Goal: Task Accomplishment & Management: Use online tool/utility

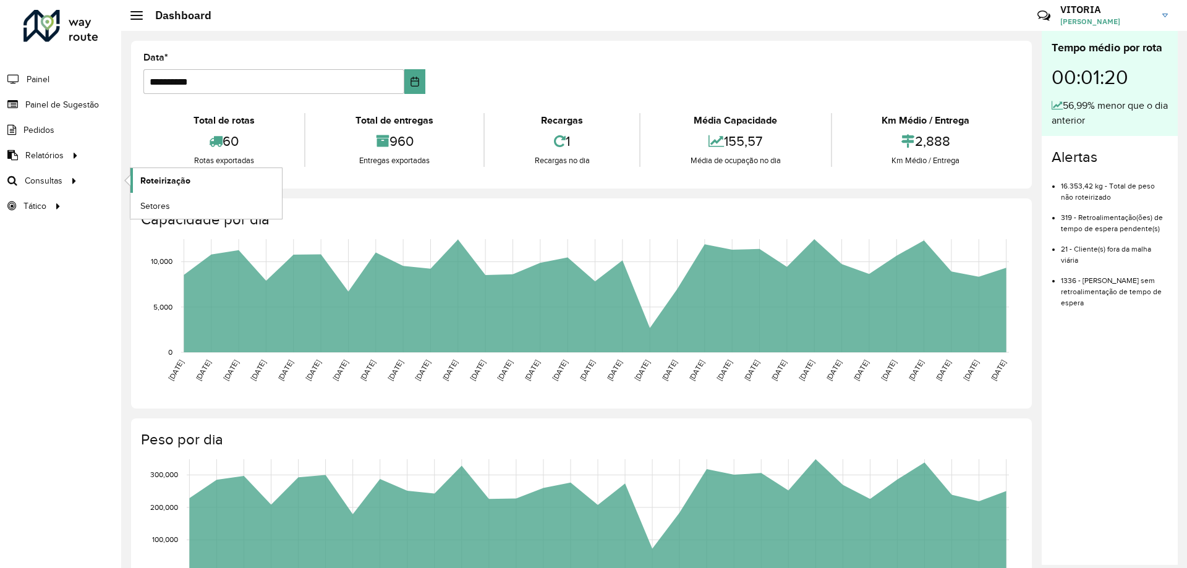
click at [174, 180] on span "Roteirização" at bounding box center [165, 180] width 50 height 13
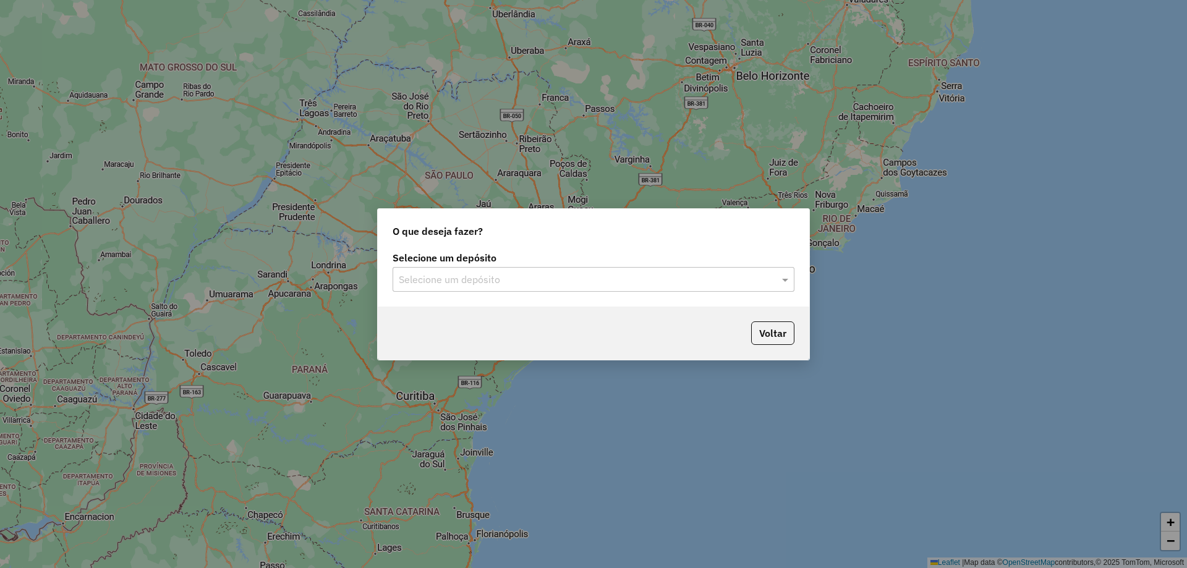
click at [604, 292] on div "Selecione um depósito Selecione um depósito" at bounding box center [594, 278] width 432 height 58
click at [522, 286] on input "text" at bounding box center [581, 280] width 365 height 15
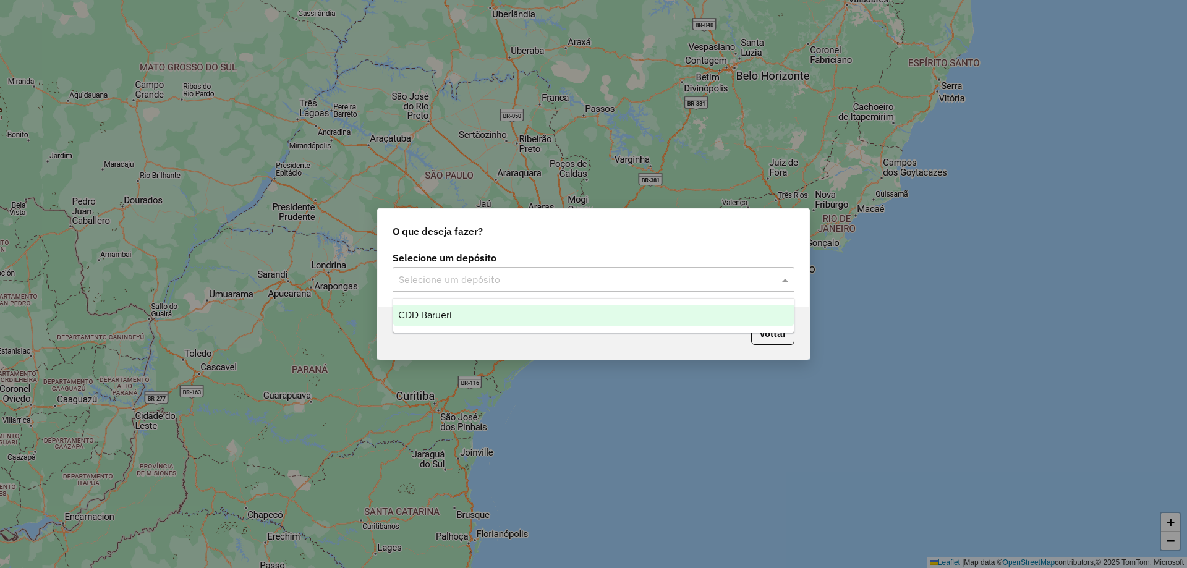
click at [464, 321] on div "CDD Barueri" at bounding box center [593, 315] width 401 height 21
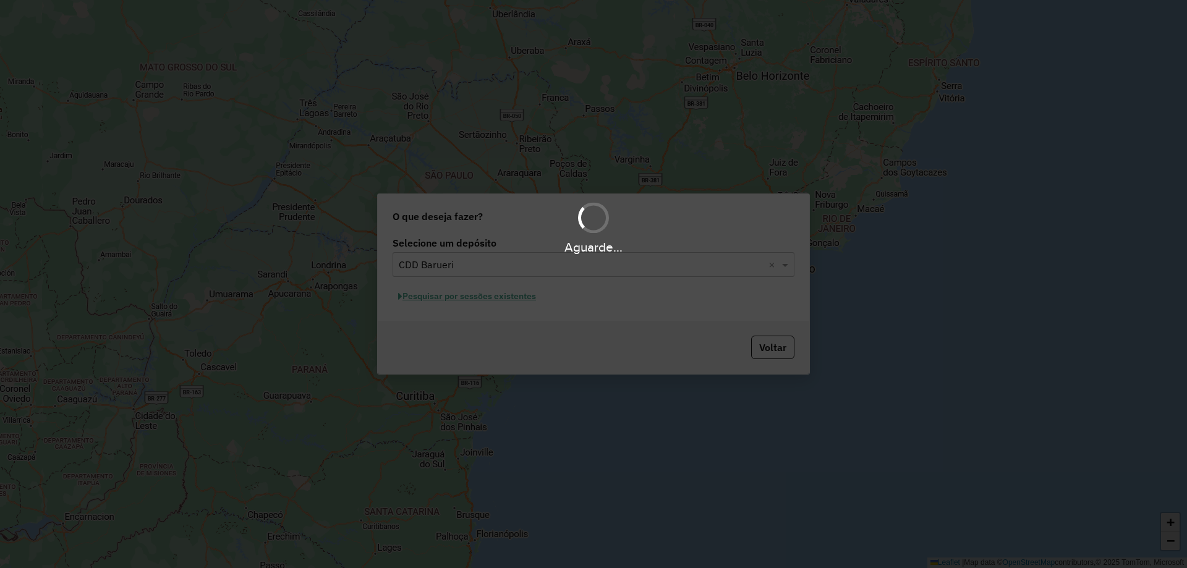
click at [489, 303] on div "Aguarde..." at bounding box center [593, 284] width 1187 height 568
click at [493, 298] on div "Aguarde..." at bounding box center [593, 284] width 1187 height 568
click at [501, 298] on div "Aguarde..." at bounding box center [593, 284] width 1187 height 568
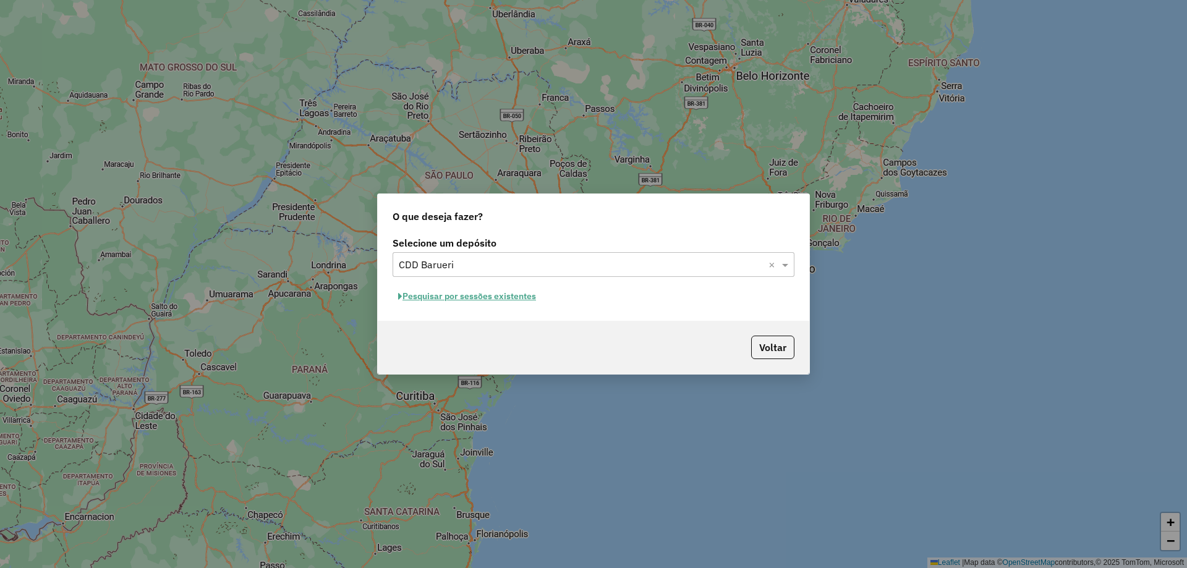
click at [489, 297] on button "Pesquisar por sessões existentes" at bounding box center [467, 296] width 149 height 19
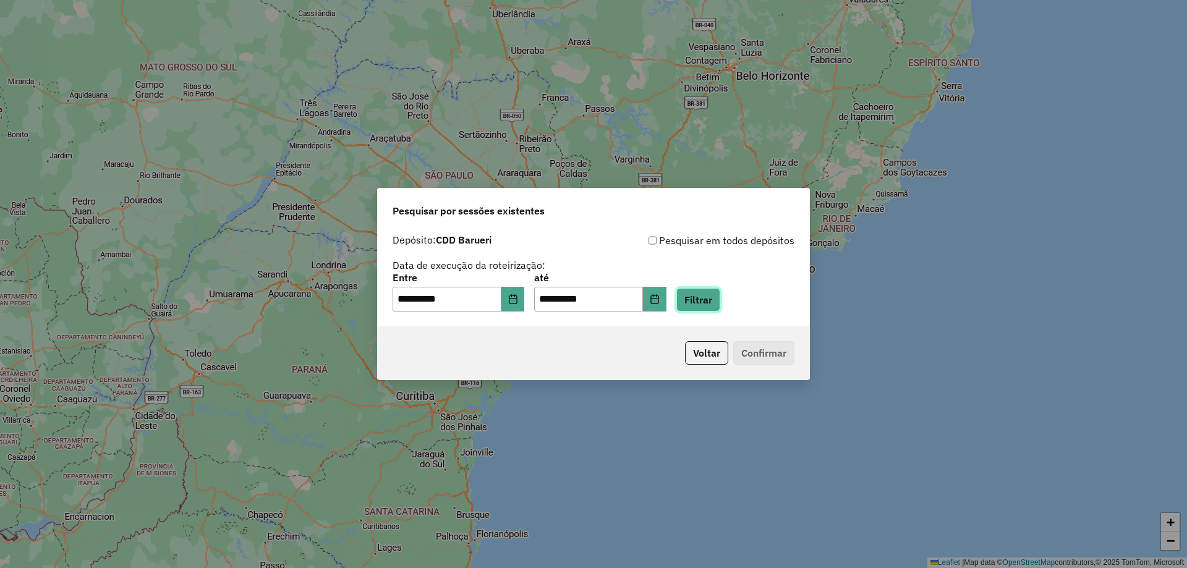
click at [720, 301] on button "Filtrar" at bounding box center [698, 299] width 44 height 23
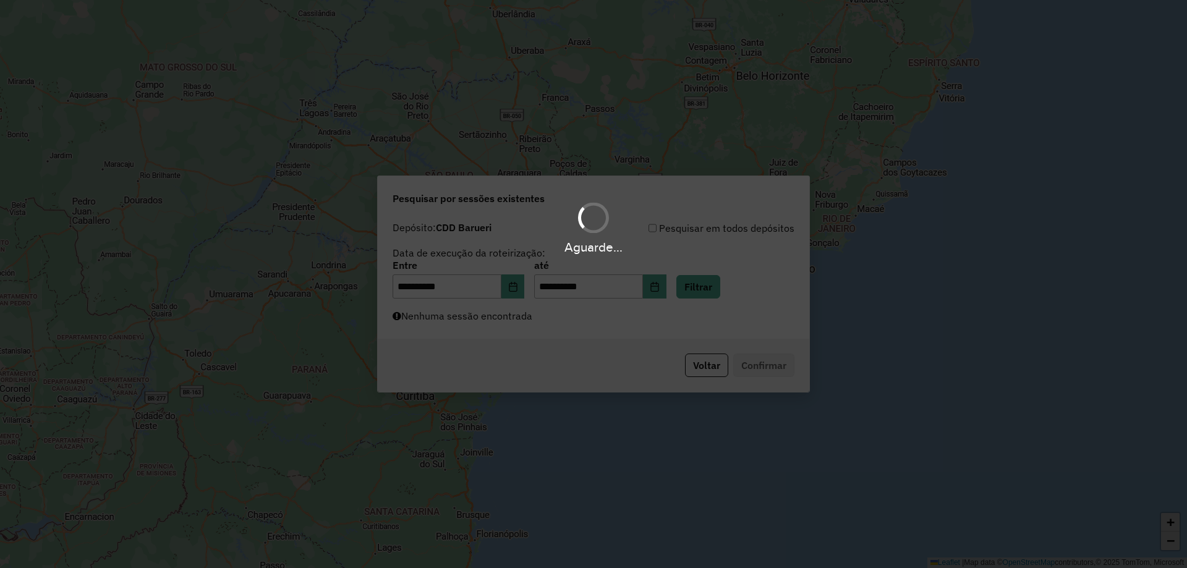
click at [546, 336] on div "Aguarde..." at bounding box center [593, 284] width 1187 height 568
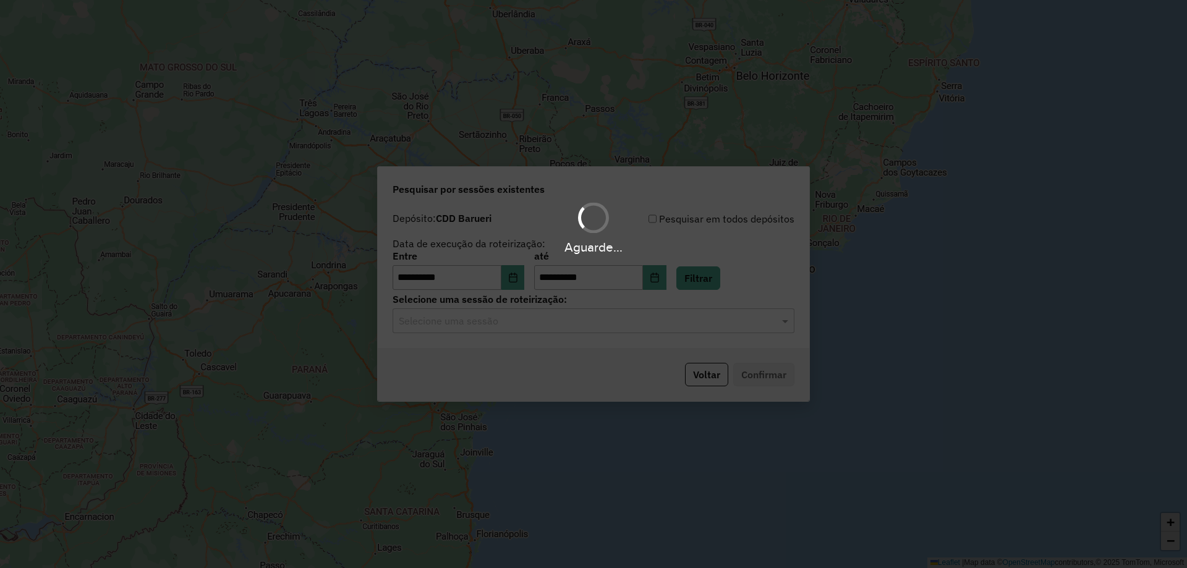
click at [528, 328] on hb-app "**********" at bounding box center [593, 284] width 1187 height 568
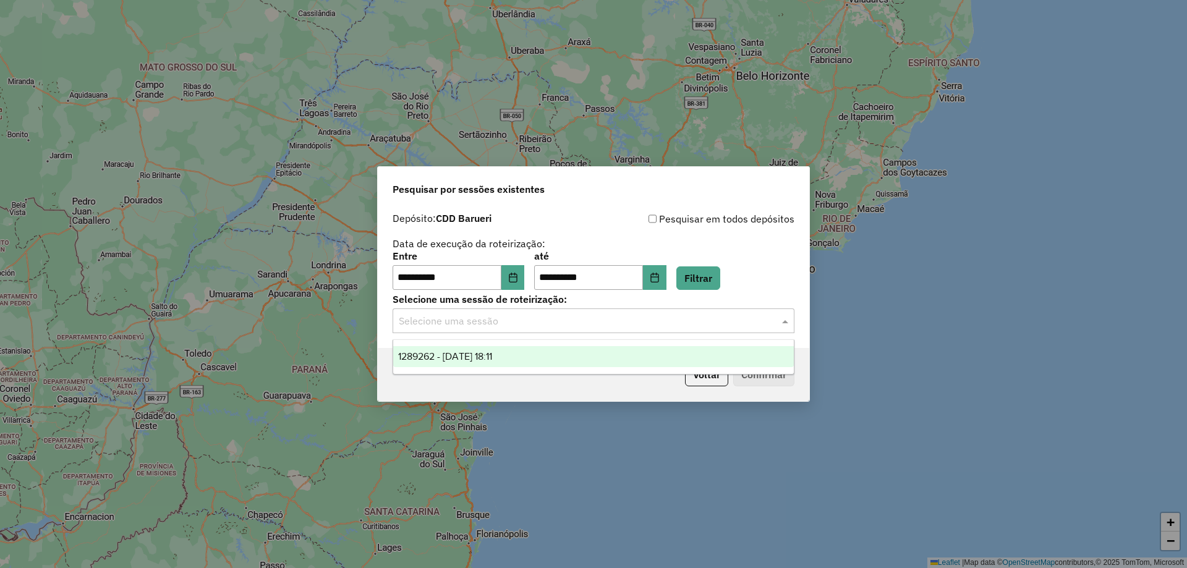
click at [509, 317] on input "text" at bounding box center [581, 321] width 365 height 15
click at [479, 355] on span "1289262 - 06/10/2025 18:11" at bounding box center [445, 356] width 94 height 11
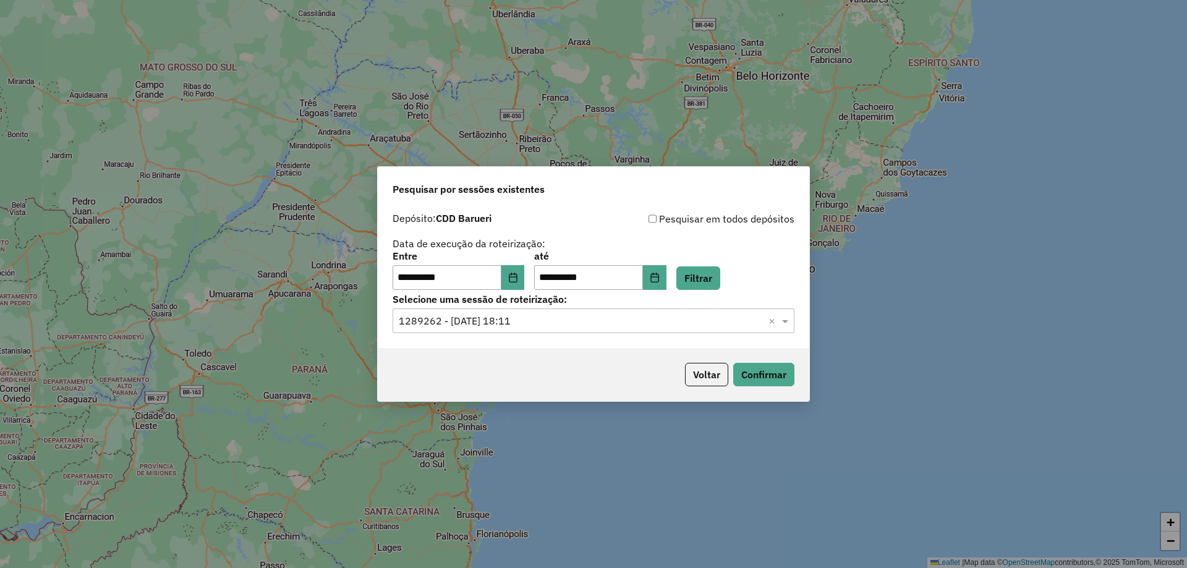
click at [752, 361] on div "Voltar Confirmar" at bounding box center [594, 374] width 432 height 53
click at [757, 373] on button "Confirmar" at bounding box center [763, 374] width 61 height 23
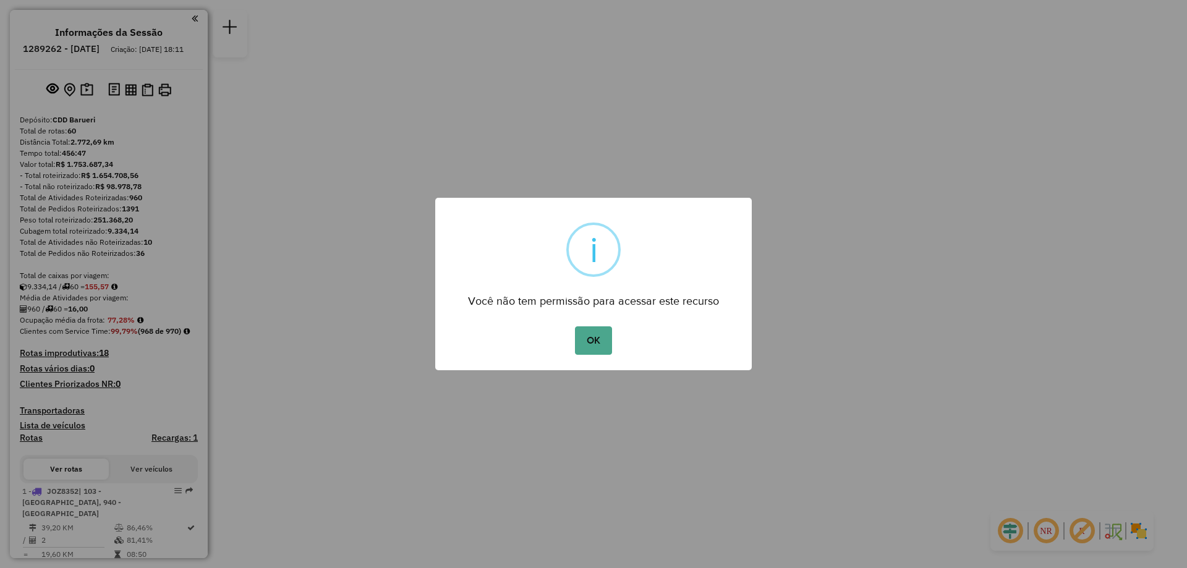
click at [618, 347] on div "OK No Cancel" at bounding box center [593, 340] width 317 height 35
click at [605, 344] on button "OK" at bounding box center [593, 340] width 36 height 28
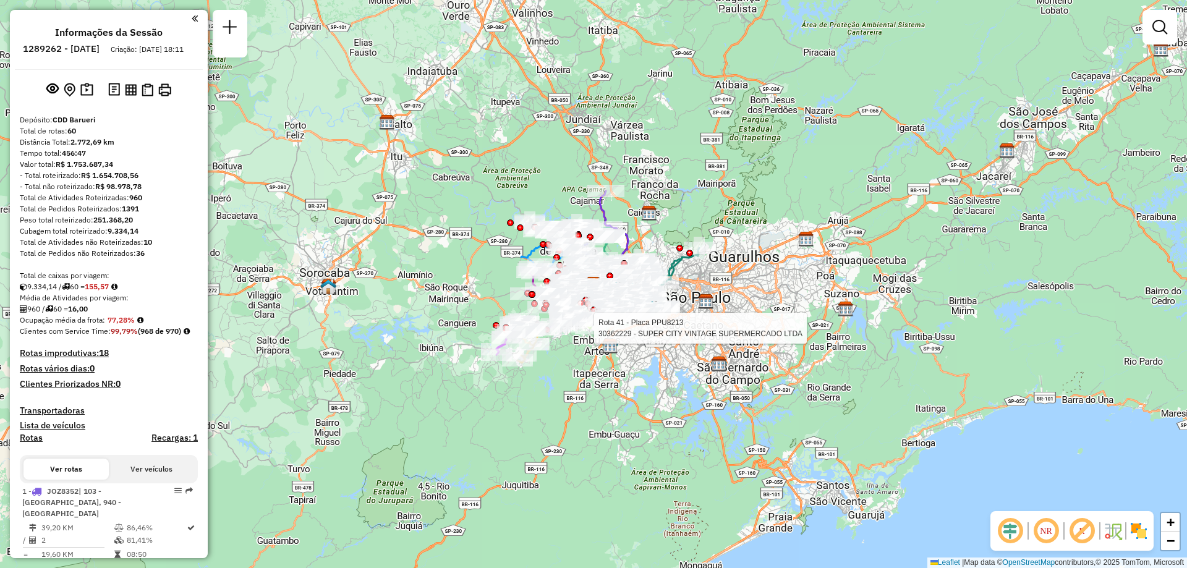
scroll to position [1618, 0]
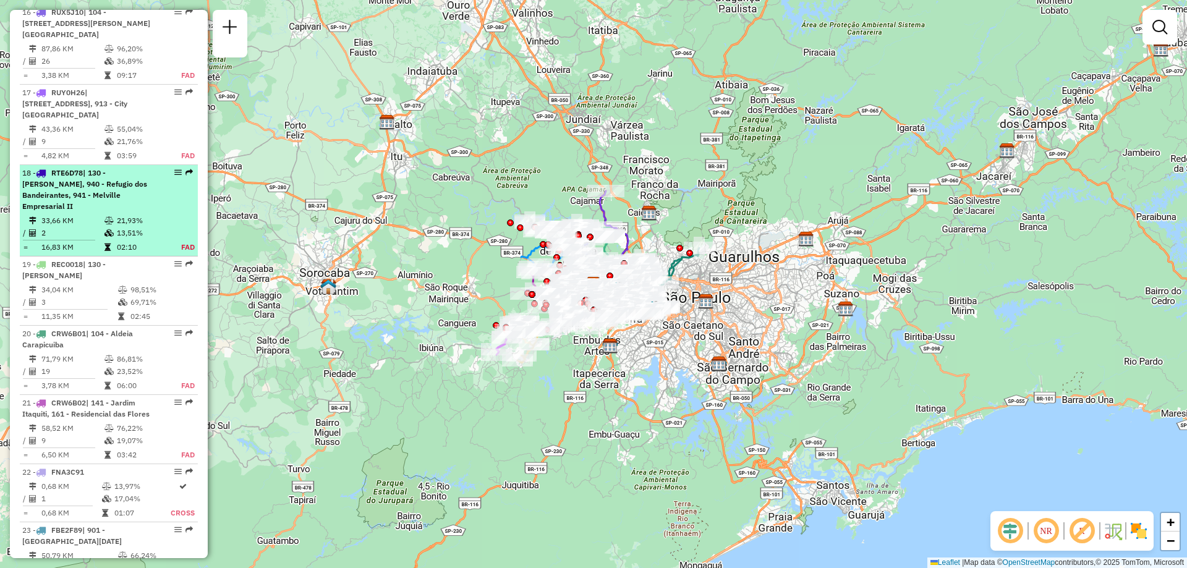
select select "**********"
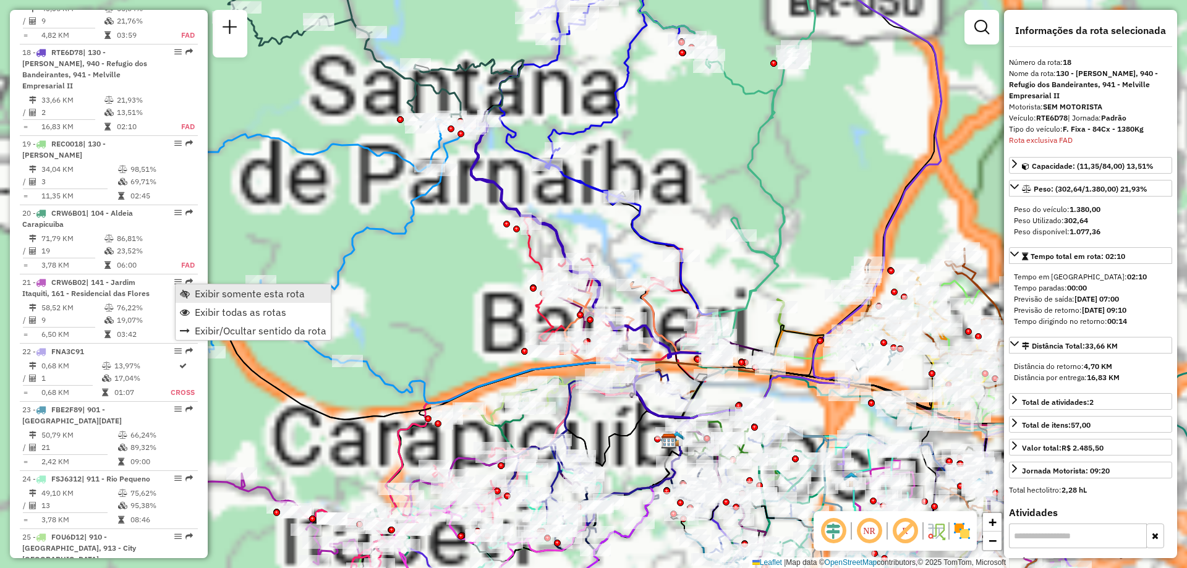
scroll to position [1884, 0]
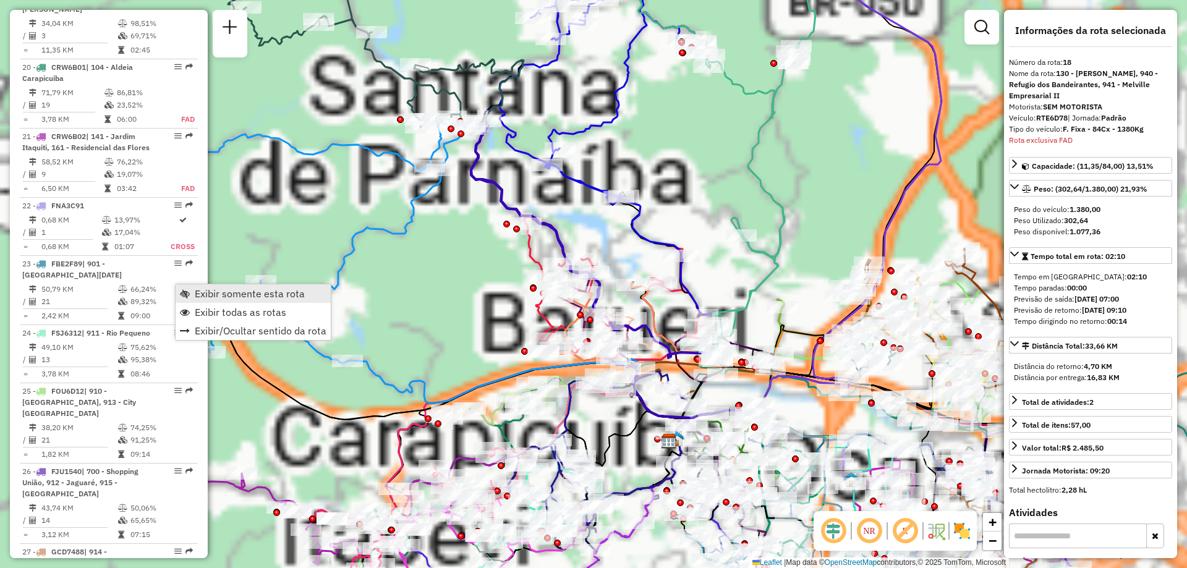
click at [183, 296] on span "Exibir somente esta rota" at bounding box center [185, 294] width 10 height 10
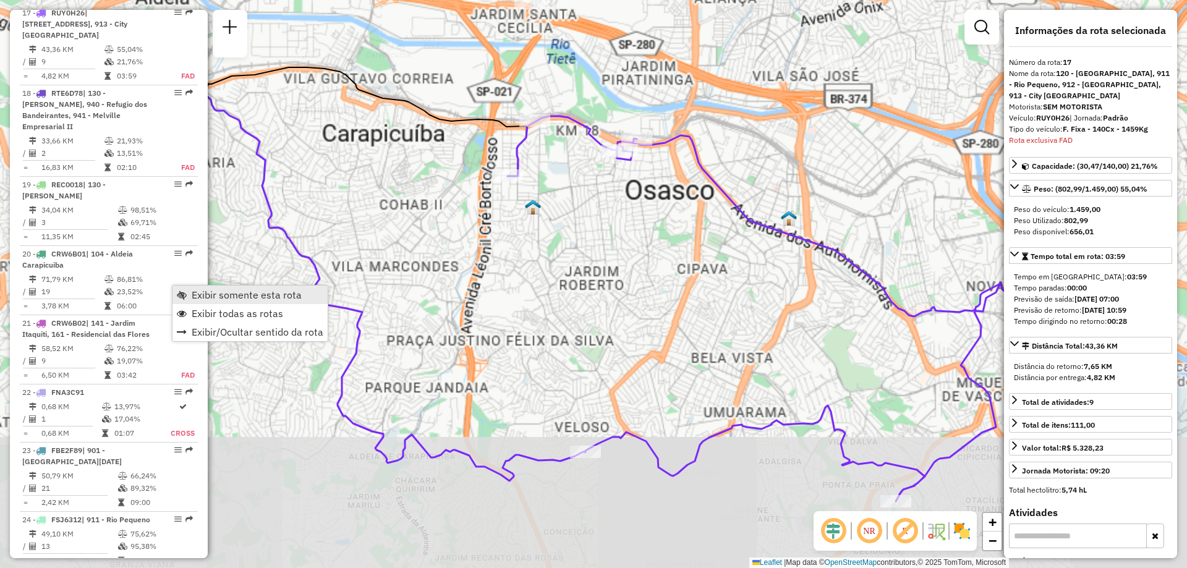
scroll to position [1804, 0]
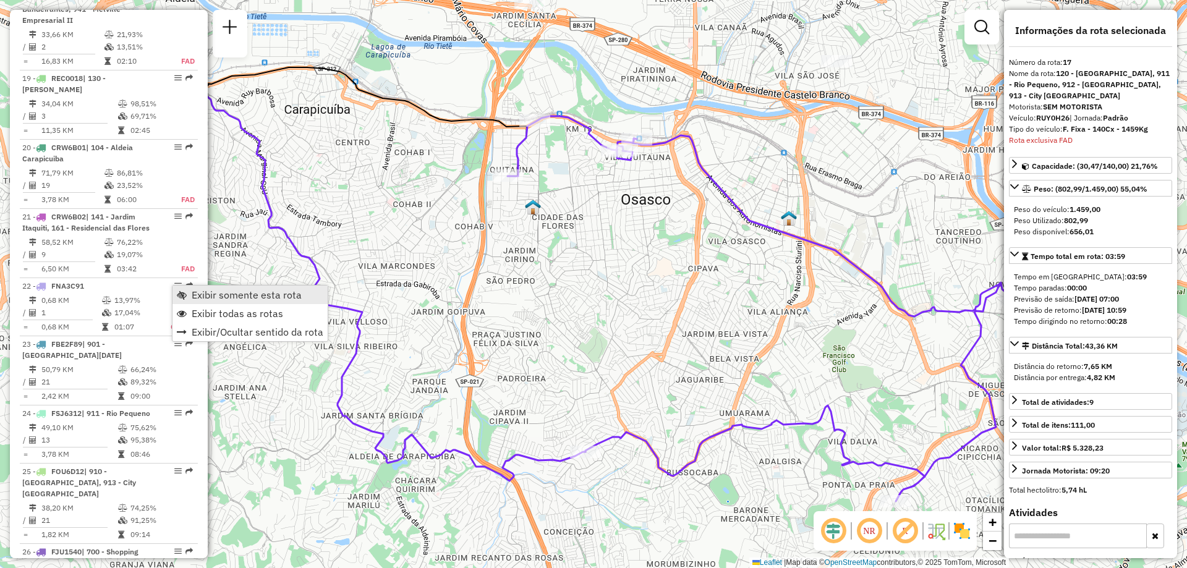
click at [196, 291] on span "Exibir somente esta rota" at bounding box center [247, 295] width 110 height 10
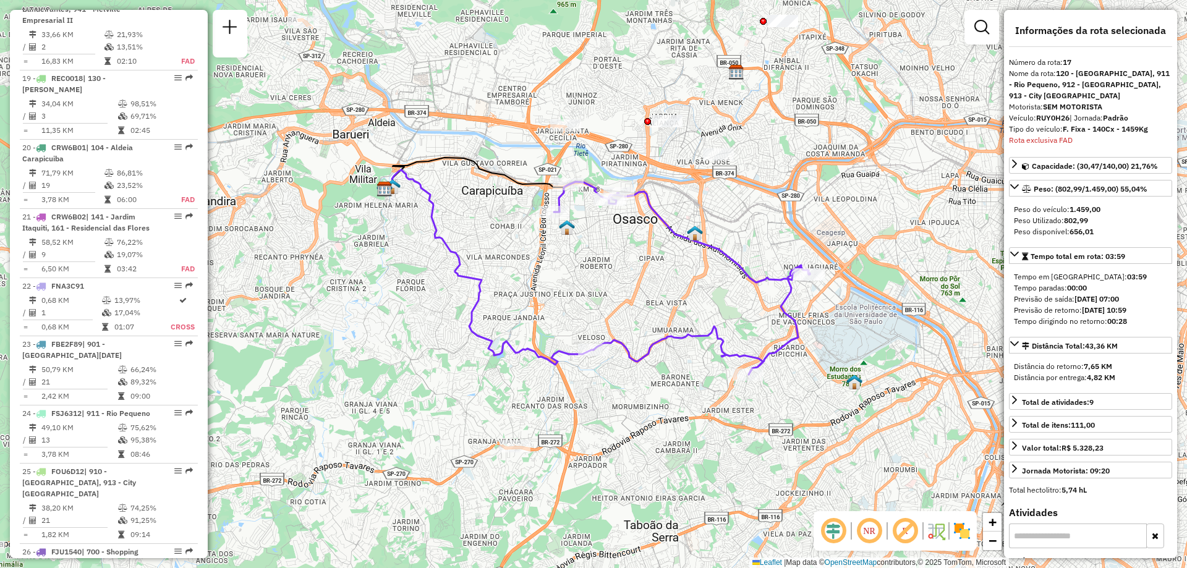
click at [960, 526] on img at bounding box center [962, 531] width 20 height 20
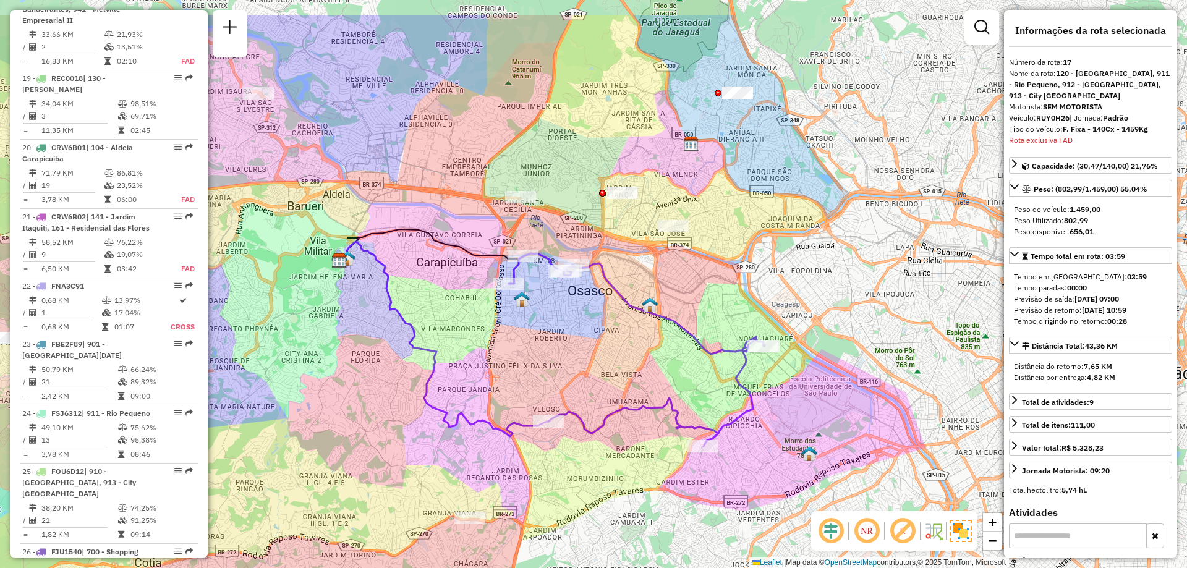
drag, startPoint x: 665, startPoint y: 318, endPoint x: 619, endPoint y: 390, distance: 84.7
click at [619, 390] on div "Janela de atendimento Grade de atendimento Capacidade Transportadoras Veículos …" at bounding box center [593, 284] width 1187 height 568
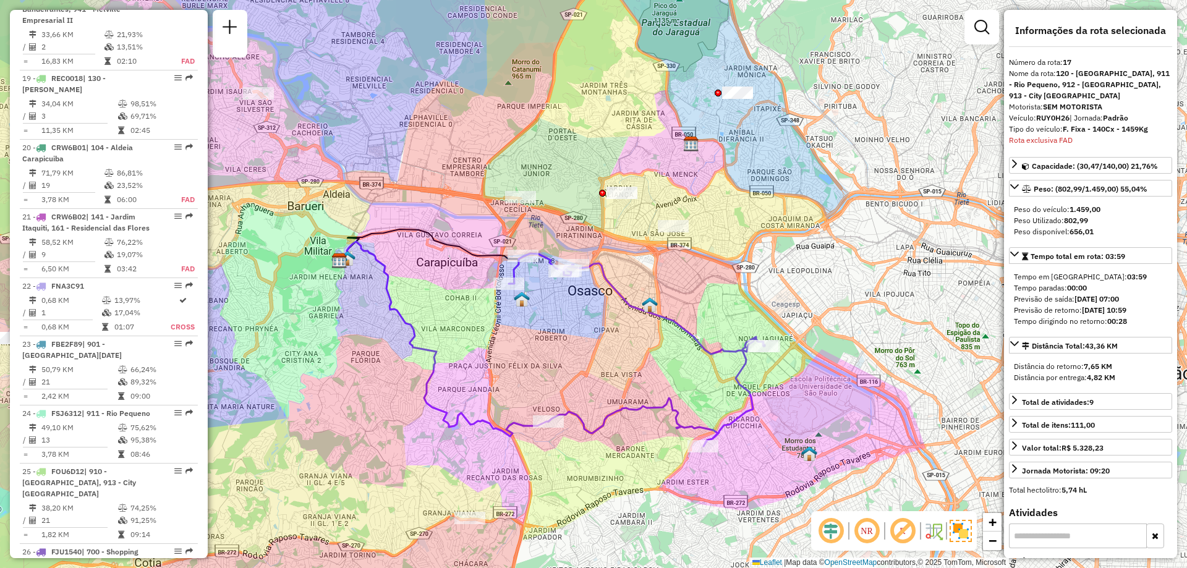
scroll to position [4543, 0]
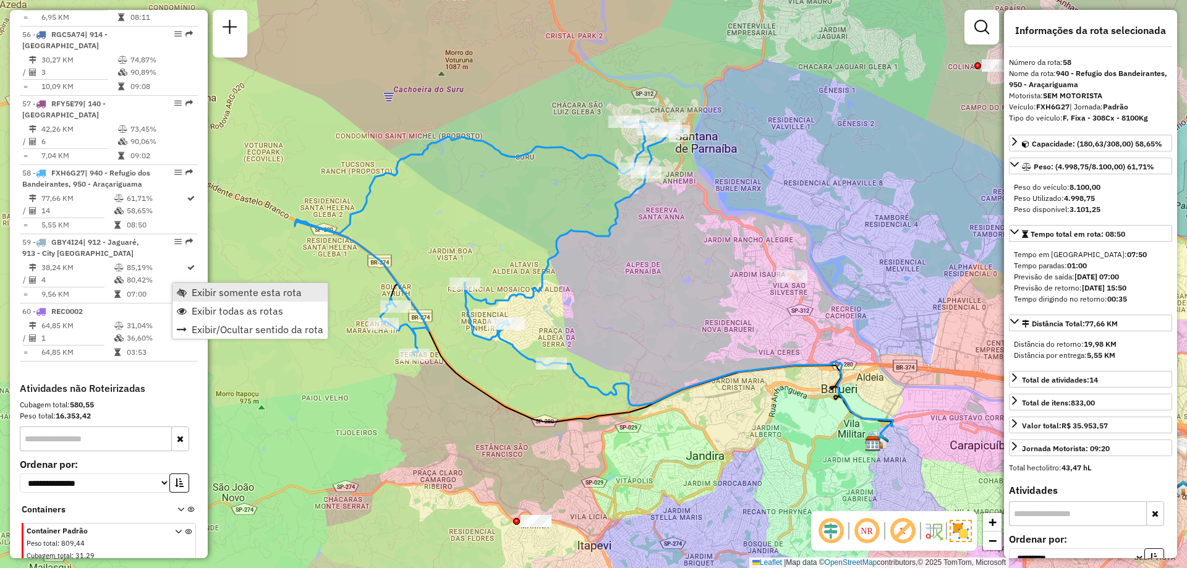
click at [208, 294] on span "Exibir somente esta rota" at bounding box center [247, 292] width 110 height 10
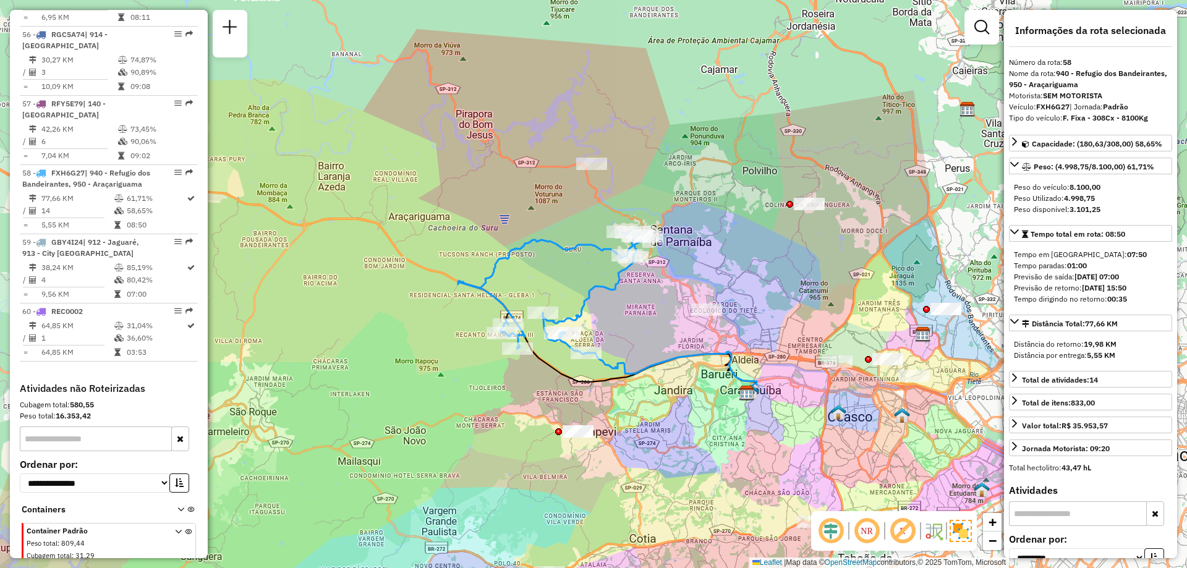
drag, startPoint x: 742, startPoint y: 399, endPoint x: 678, endPoint y: 368, distance: 70.8
click at [678, 368] on div "Janela de atendimento Grade de atendimento Capacidade Transportadoras Veículos …" at bounding box center [593, 284] width 1187 height 568
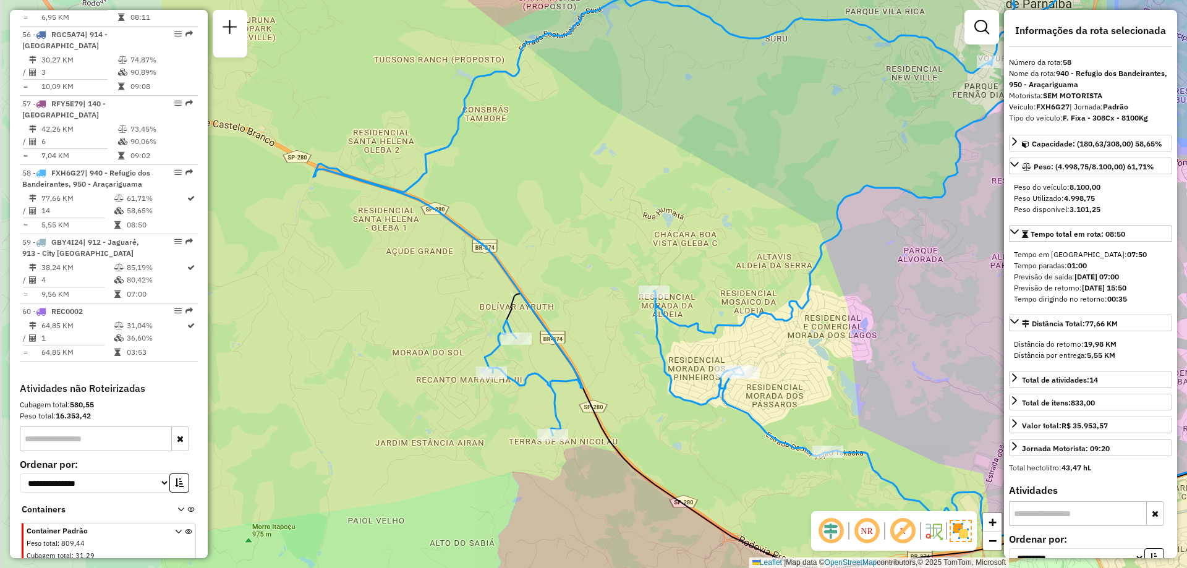
drag, startPoint x: 372, startPoint y: 269, endPoint x: 652, endPoint y: 248, distance: 280.8
click at [652, 248] on div "Janela de atendimento Grade de atendimento Capacidade Transportadoras Veículos …" at bounding box center [593, 284] width 1187 height 568
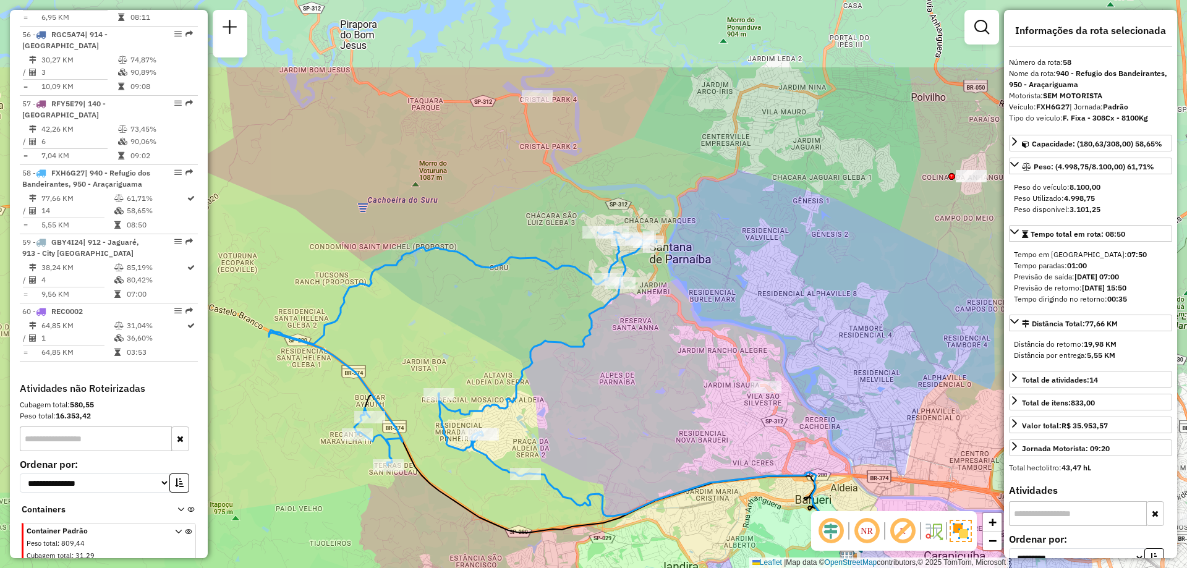
drag, startPoint x: 697, startPoint y: 240, endPoint x: 483, endPoint y: 365, distance: 247.7
click at [483, 365] on div "Janela de atendimento Grade de atendimento Capacidade Transportadoras Veículos …" at bounding box center [593, 284] width 1187 height 568
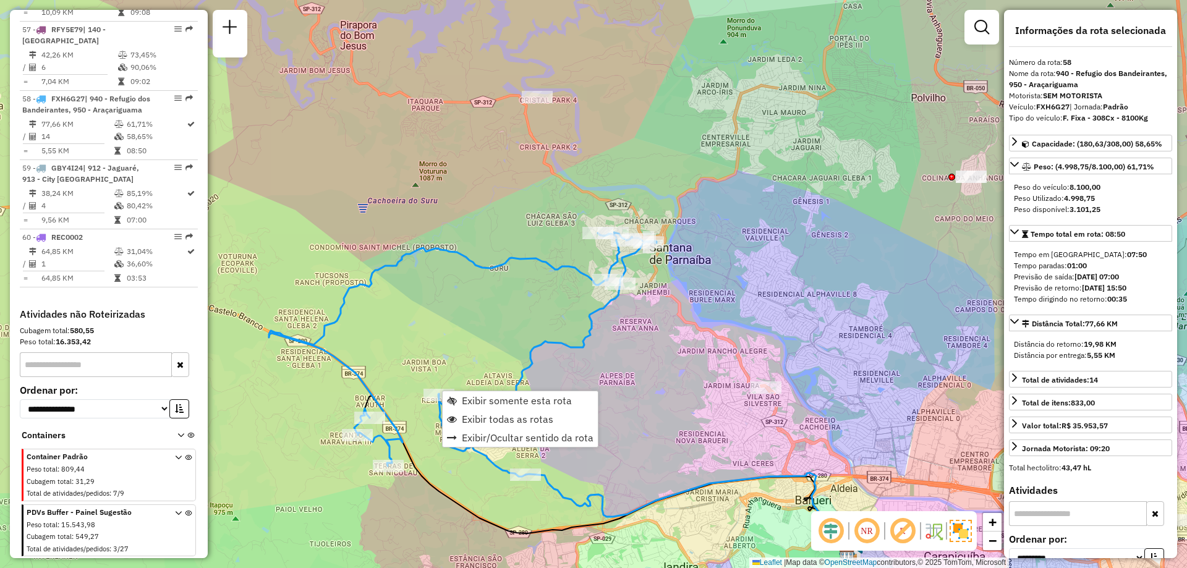
scroll to position [4740, 0]
click at [511, 415] on span "Exibir todas as rotas" at bounding box center [507, 419] width 91 height 10
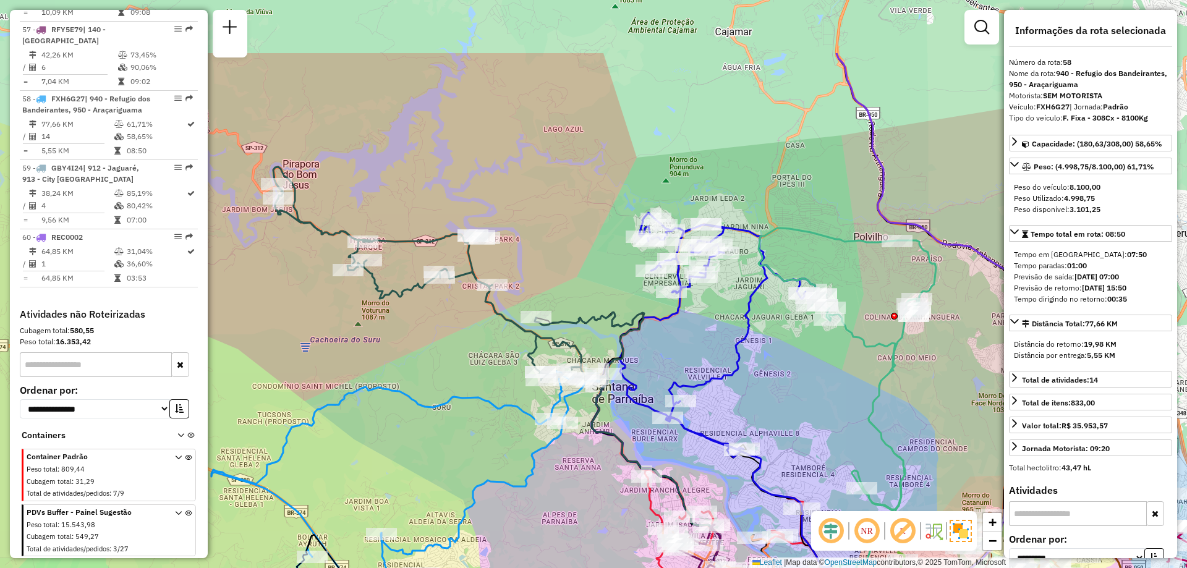
drag, startPoint x: 469, startPoint y: 255, endPoint x: 496, endPoint y: 362, distance: 110.4
click at [496, 362] on div "Janela de atendimento Grade de atendimento Capacidade Transportadoras Veículos …" at bounding box center [593, 284] width 1187 height 568
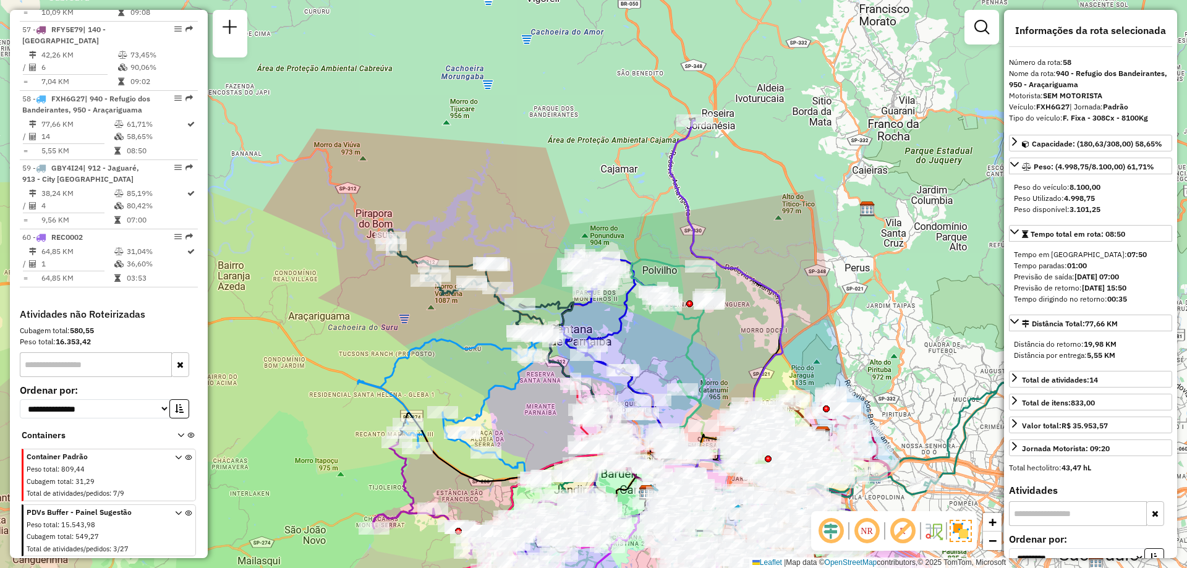
drag, startPoint x: 511, startPoint y: 368, endPoint x: 498, endPoint y: 370, distance: 13.2
click at [483, 385] on div "Janela de atendimento Grade de atendimento Capacidade Transportadoras Veículos …" at bounding box center [593, 284] width 1187 height 568
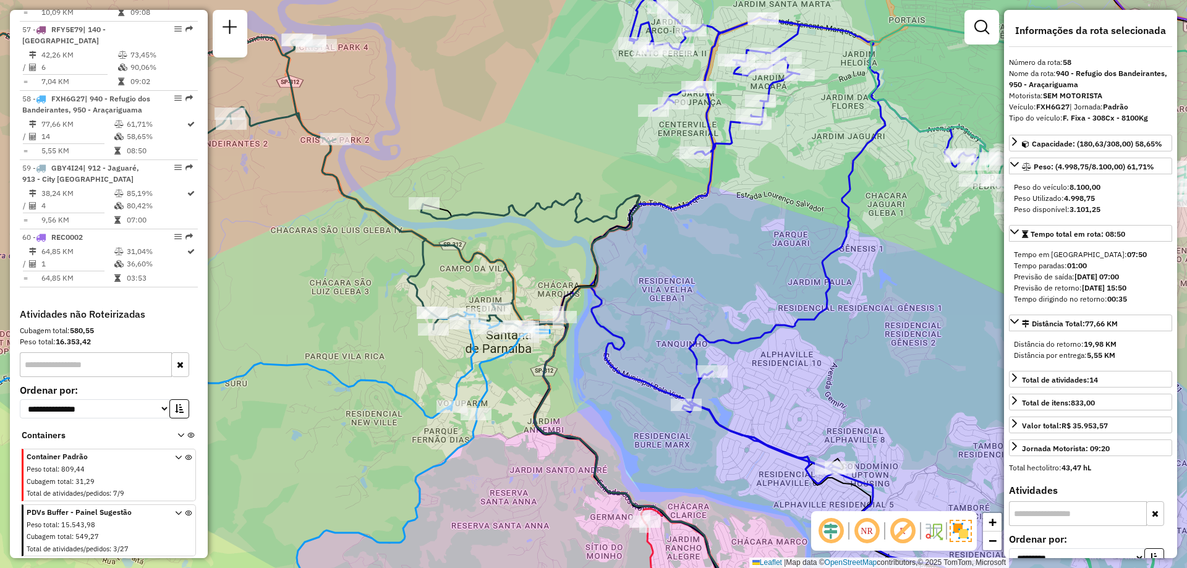
click at [510, 368] on div "Janela de atendimento Grade de atendimento Capacidade Transportadoras Veículos …" at bounding box center [593, 284] width 1187 height 568
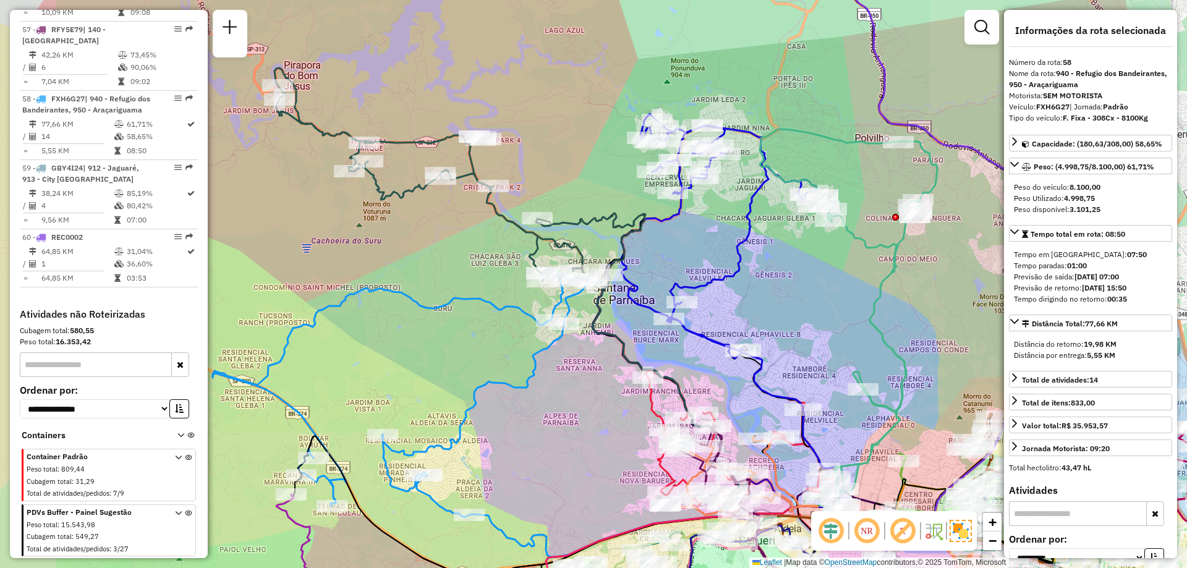
drag, startPoint x: 478, startPoint y: 309, endPoint x: 579, endPoint y: 262, distance: 112.0
click at [577, 263] on div "Janela de atendimento Grade de atendimento Capacidade Transportadoras Veículos …" at bounding box center [593, 284] width 1187 height 568
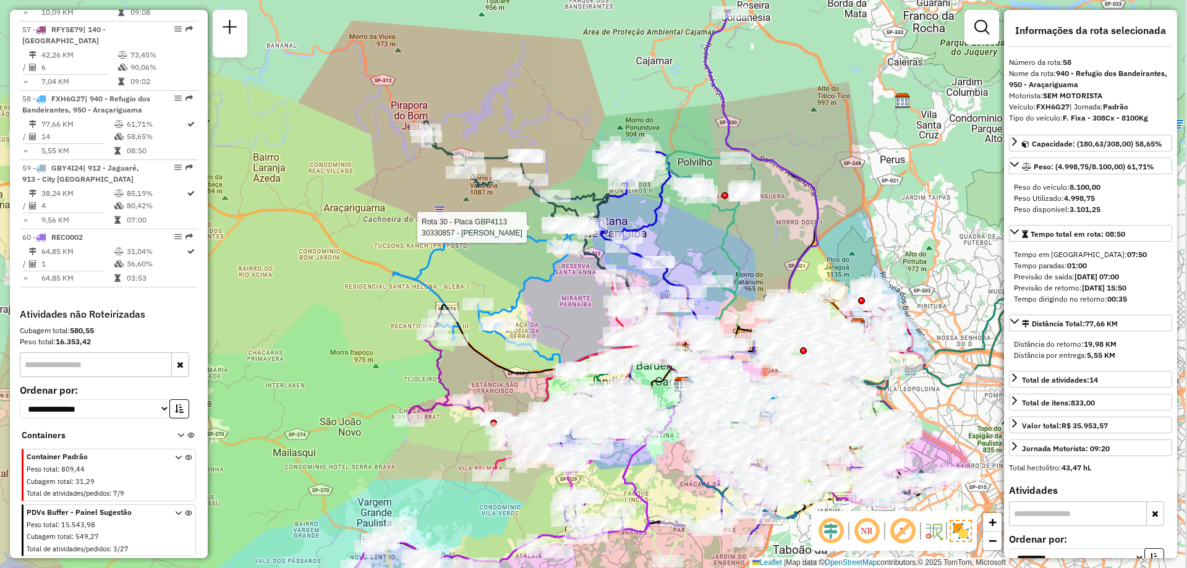
drag, startPoint x: 537, startPoint y: 315, endPoint x: 501, endPoint y: 282, distance: 49.0
click at [501, 282] on div "Rota 30 - Placa GBP4113 30330857 - MARIA ROSINEIDE PERE Janela de atendimento G…" at bounding box center [593, 284] width 1187 height 568
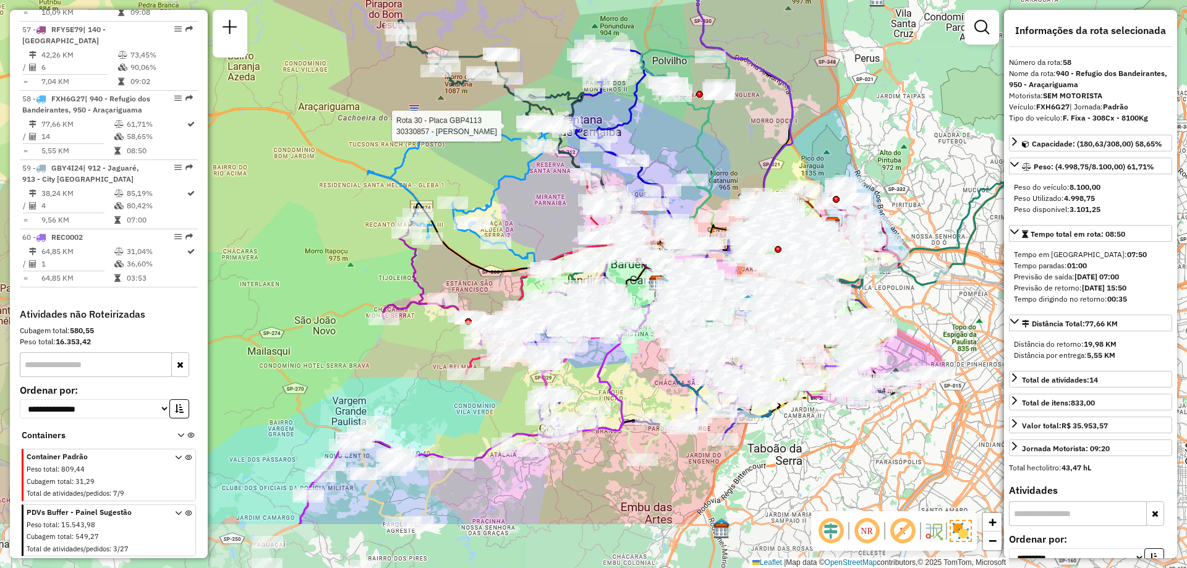
drag, startPoint x: 514, startPoint y: 302, endPoint x: 498, endPoint y: 212, distance: 91.1
click at [498, 212] on div "Rota 30 - Placa GBP4113 30330857 - MARIA ROSINEIDE PERE Janela de atendimento G…" at bounding box center [593, 284] width 1187 height 568
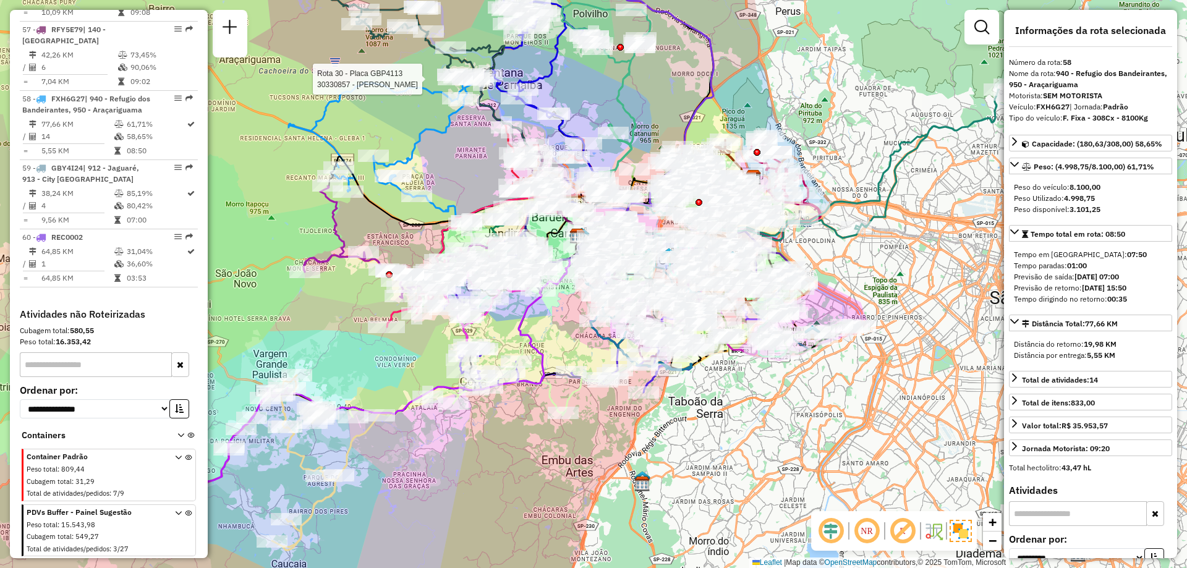
drag, startPoint x: 503, startPoint y: 414, endPoint x: 419, endPoint y: 372, distance: 93.4
click at [417, 374] on div "Rota 30 - Placa GBP4113 30330857 - MARIA ROSINEIDE PERE Janela de atendimento G…" at bounding box center [593, 284] width 1187 height 568
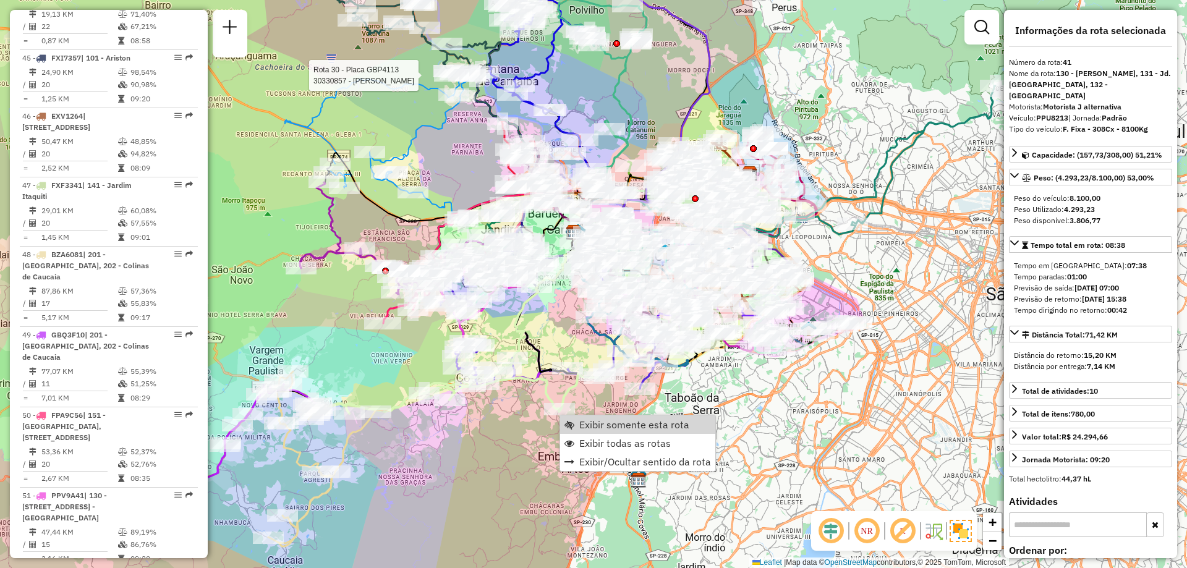
scroll to position [3532, 0]
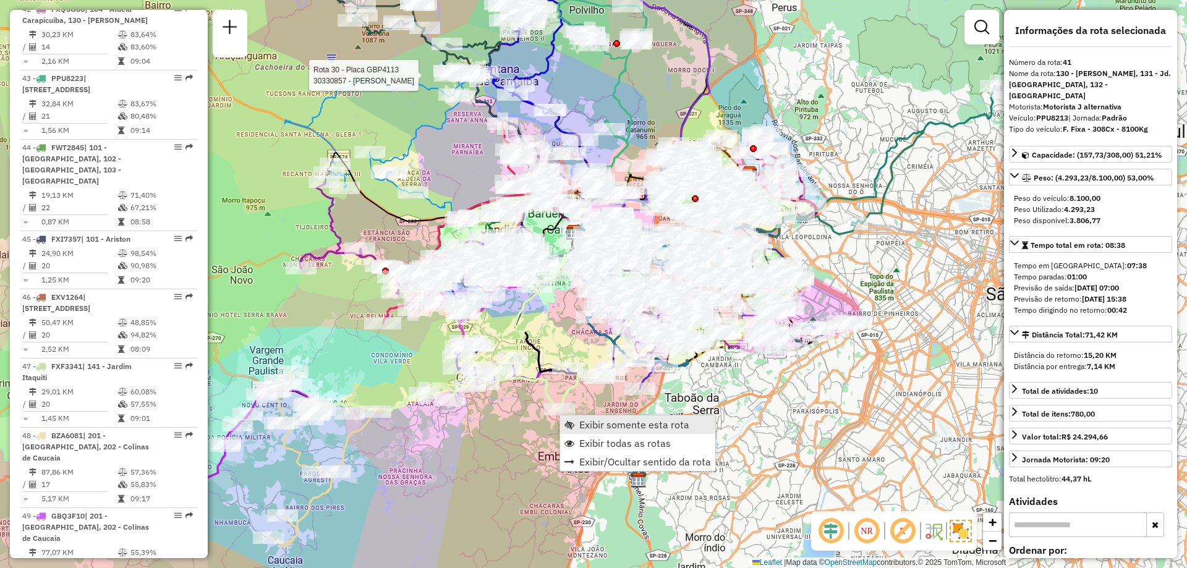
click at [581, 417] on link "Exibir somente esta rota" at bounding box center [637, 424] width 155 height 19
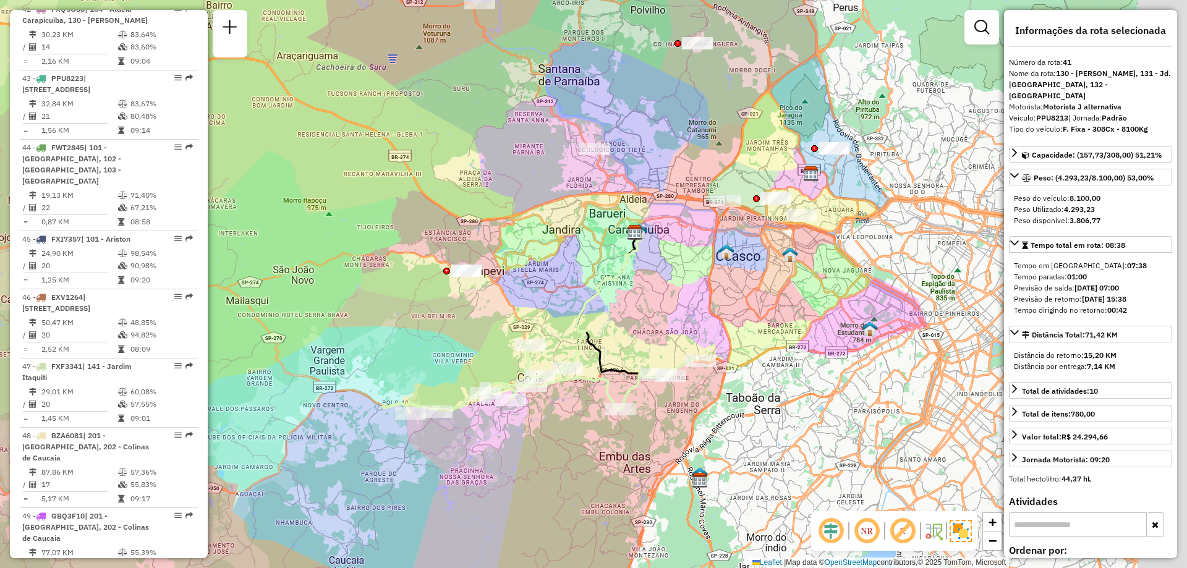
drag, startPoint x: 729, startPoint y: 346, endPoint x: 652, endPoint y: 344, distance: 77.3
click at [652, 344] on div "Janela de atendimento Grade de atendimento Capacidade Transportadoras Veículos …" at bounding box center [593, 284] width 1187 height 568
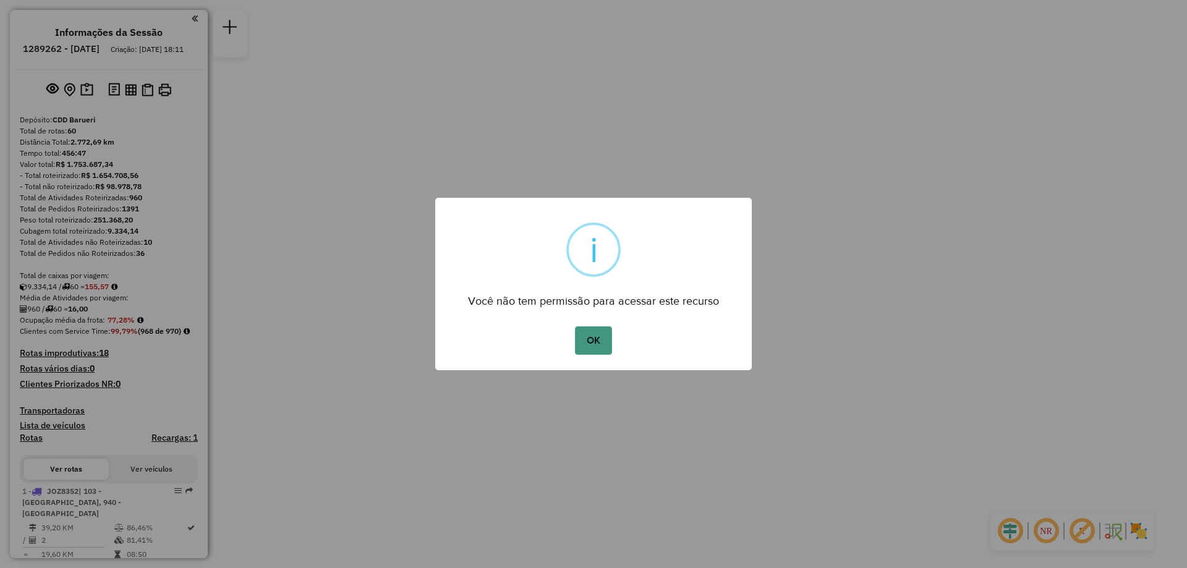
click at [594, 339] on button "OK" at bounding box center [593, 340] width 36 height 28
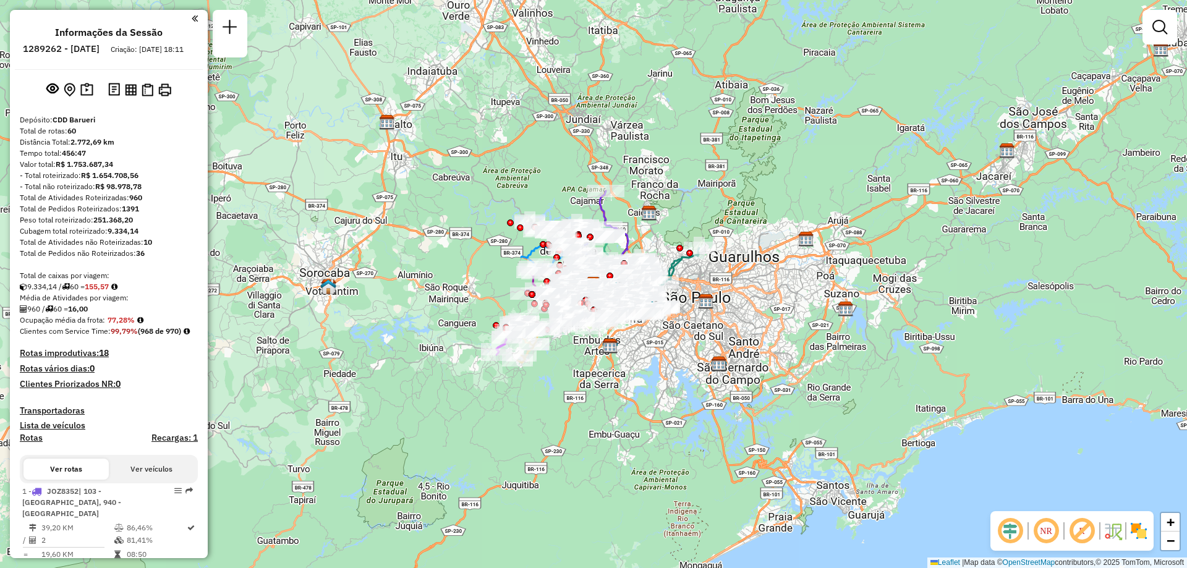
scroll to position [426, 0]
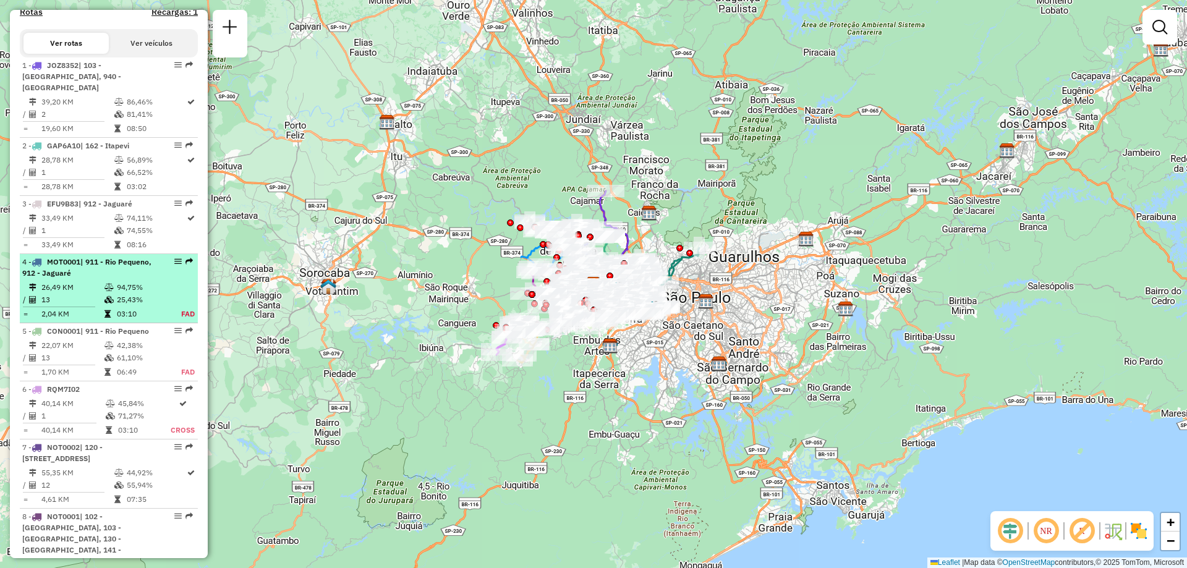
select select "**********"
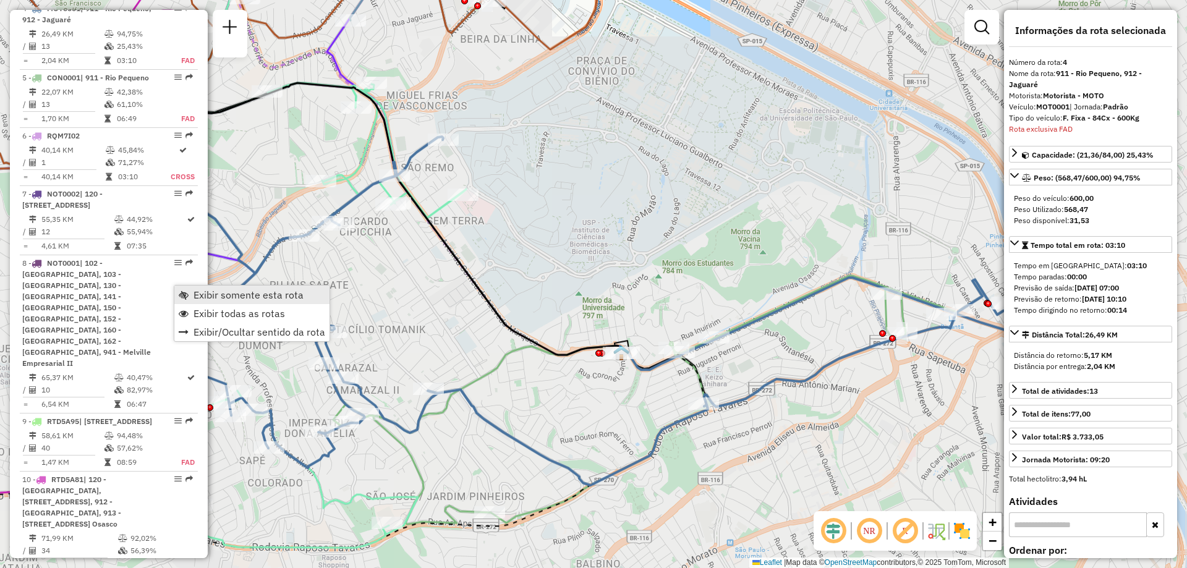
click at [201, 290] on span "Exibir somente esta rota" at bounding box center [249, 295] width 110 height 10
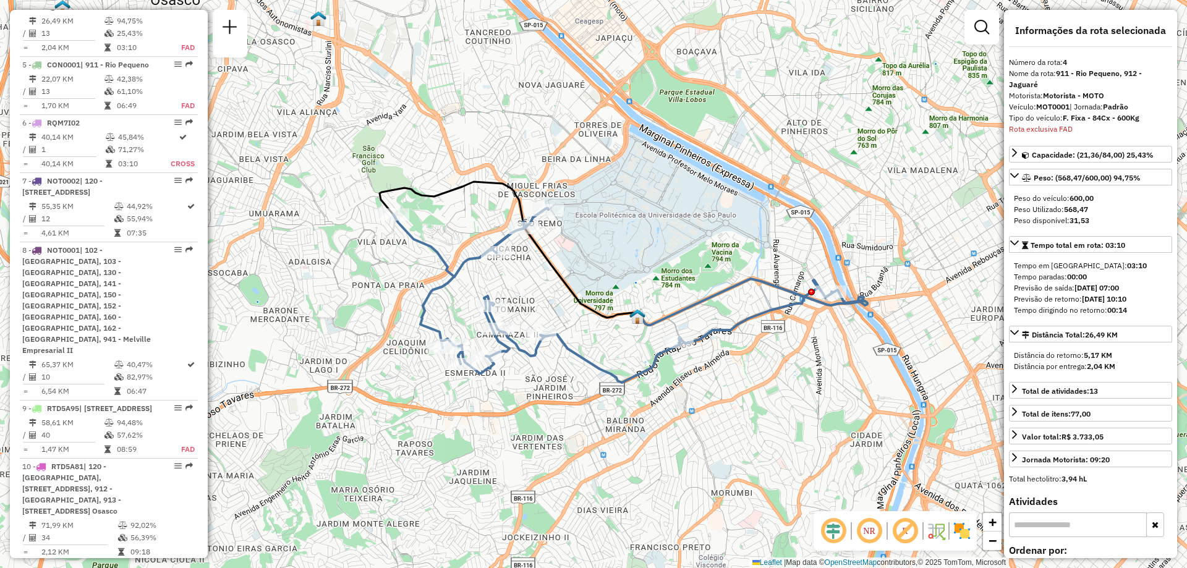
click at [969, 537] on img at bounding box center [962, 531] width 20 height 20
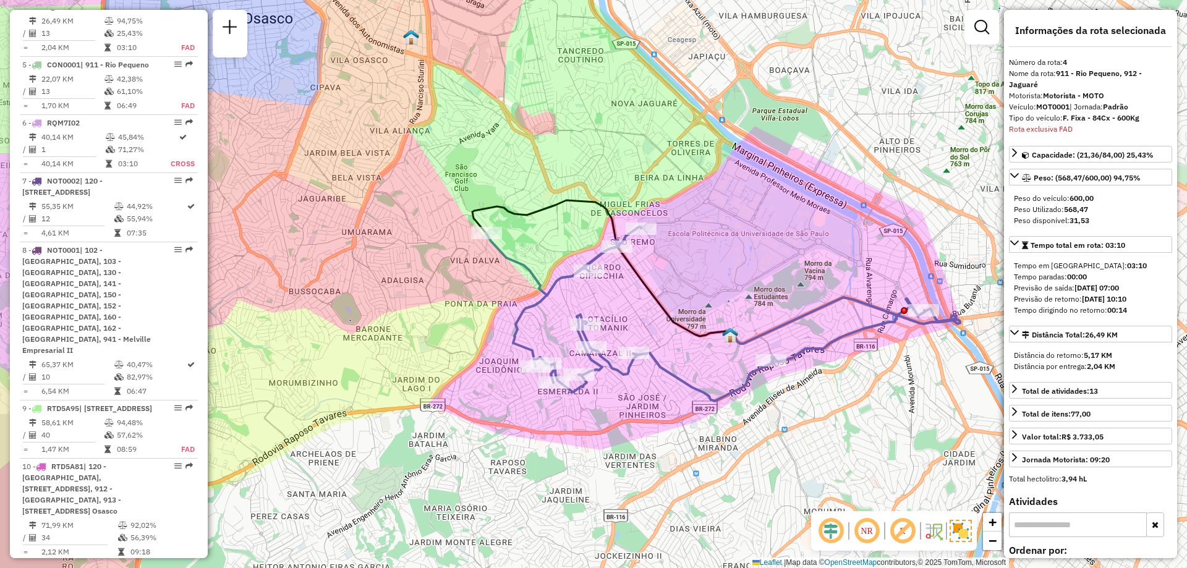
drag, startPoint x: 555, startPoint y: 315, endPoint x: 649, endPoint y: 334, distance: 95.8
click at [649, 334] on div "Janela de atendimento Grade de atendimento Capacidade Transportadoras Veículos …" at bounding box center [593, 284] width 1187 height 568
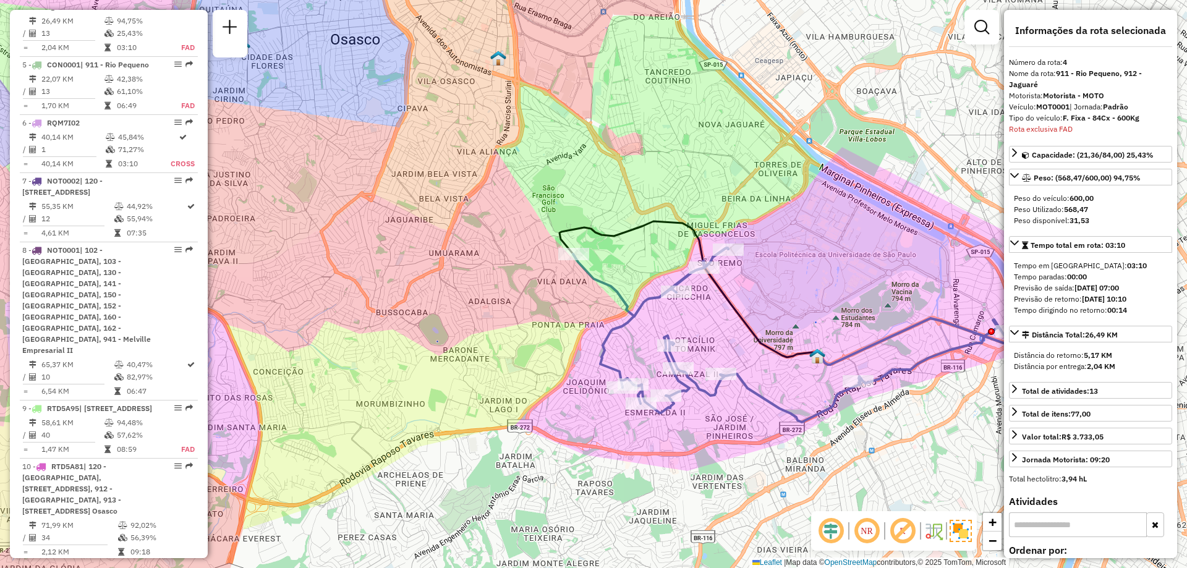
drag, startPoint x: 742, startPoint y: 311, endPoint x: 771, endPoint y: 310, distance: 29.1
click at [771, 310] on div "Janela de atendimento Grade de atendimento Capacidade Transportadoras Veículos …" at bounding box center [593, 284] width 1187 height 568
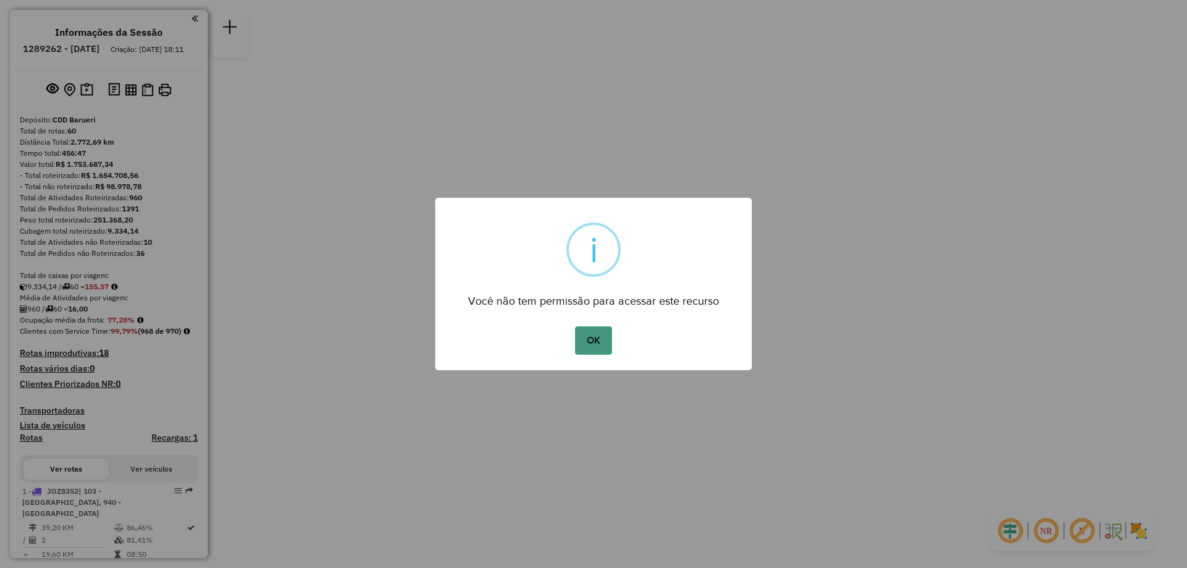
click at [601, 347] on button "OK" at bounding box center [593, 340] width 36 height 28
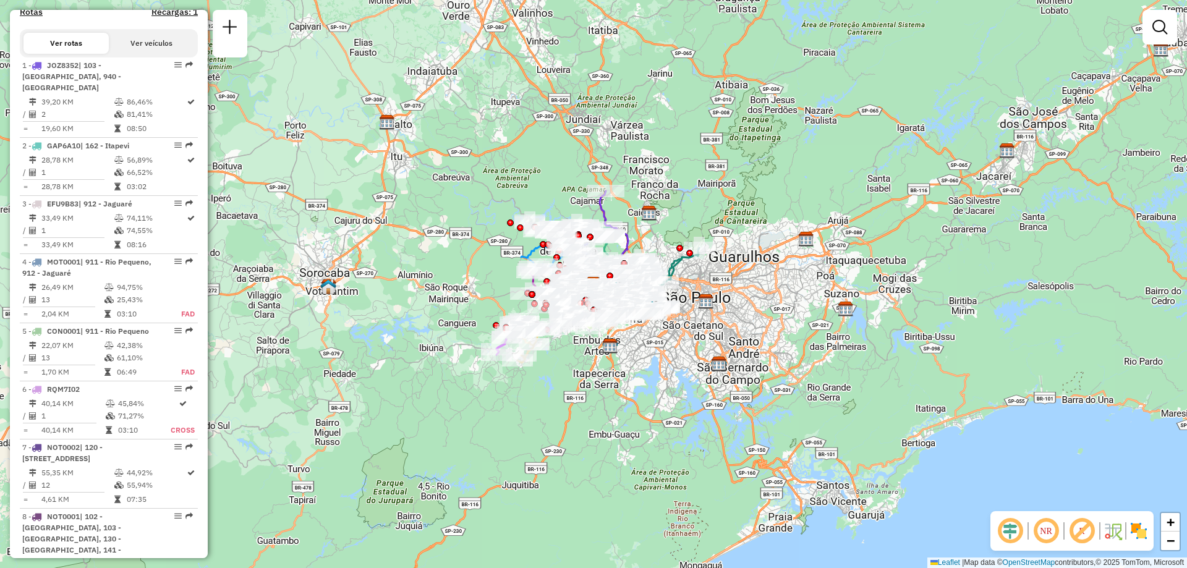
scroll to position [725, 0]
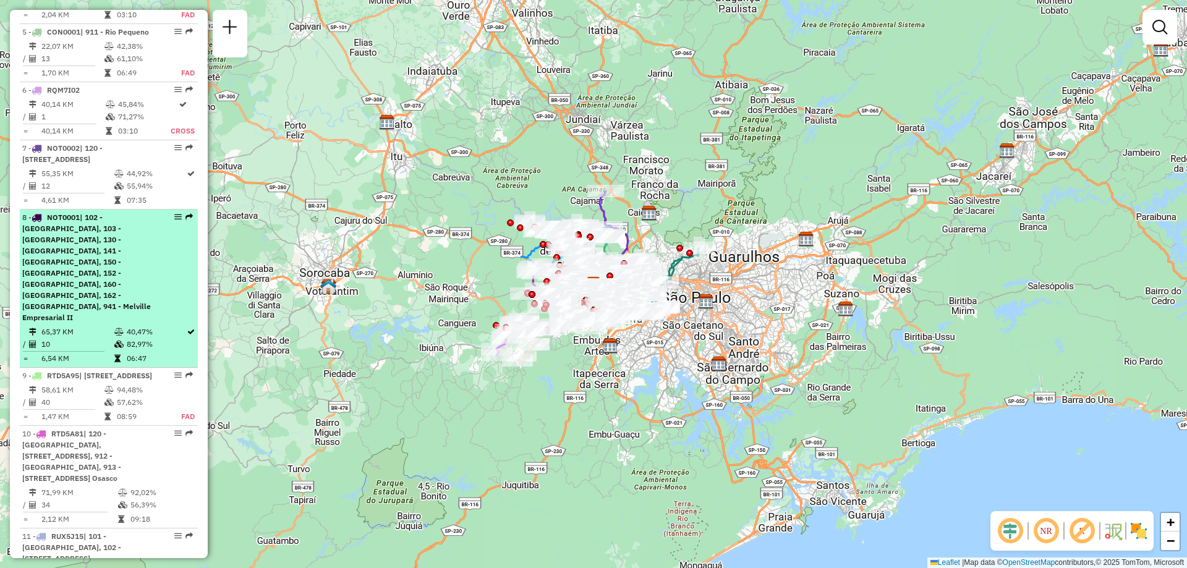
select select "**********"
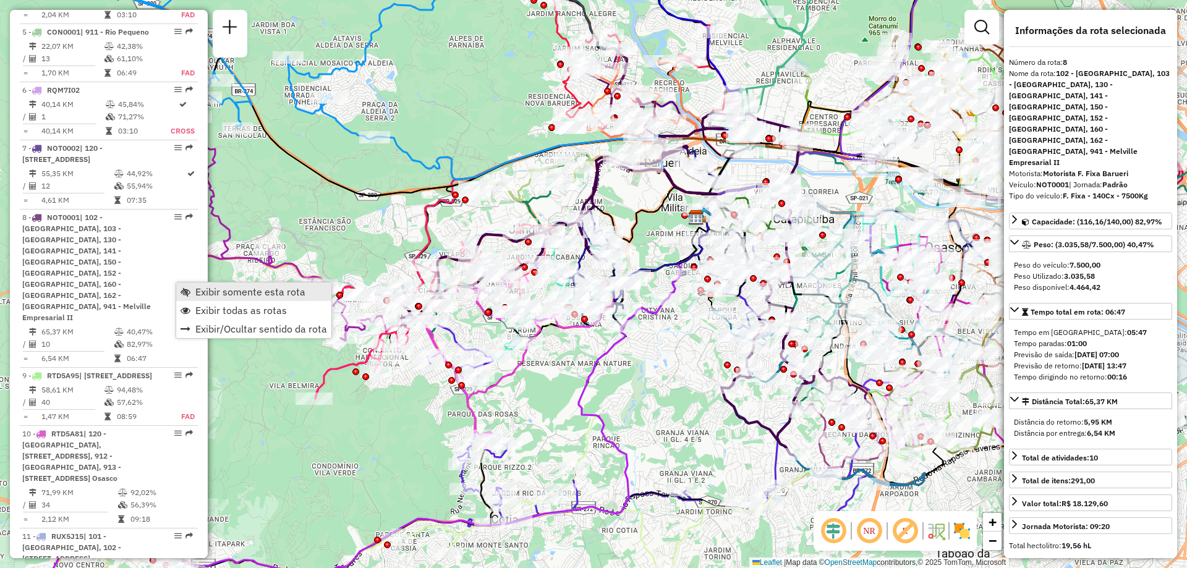
click at [203, 295] on span "Exibir somente esta rota" at bounding box center [250, 292] width 110 height 10
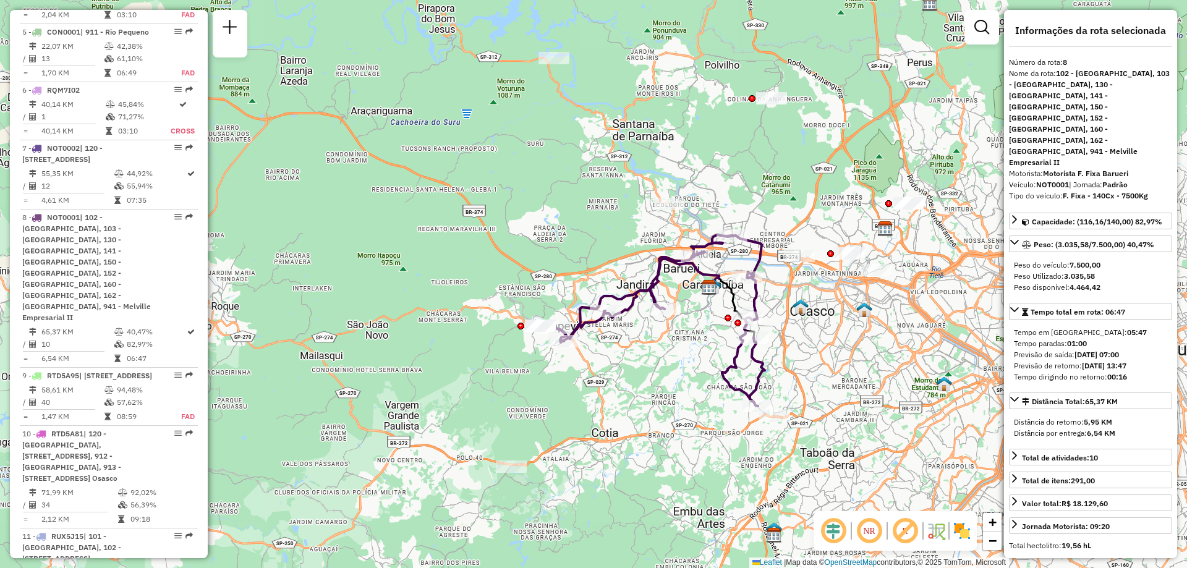
click at [960, 535] on img at bounding box center [962, 531] width 20 height 20
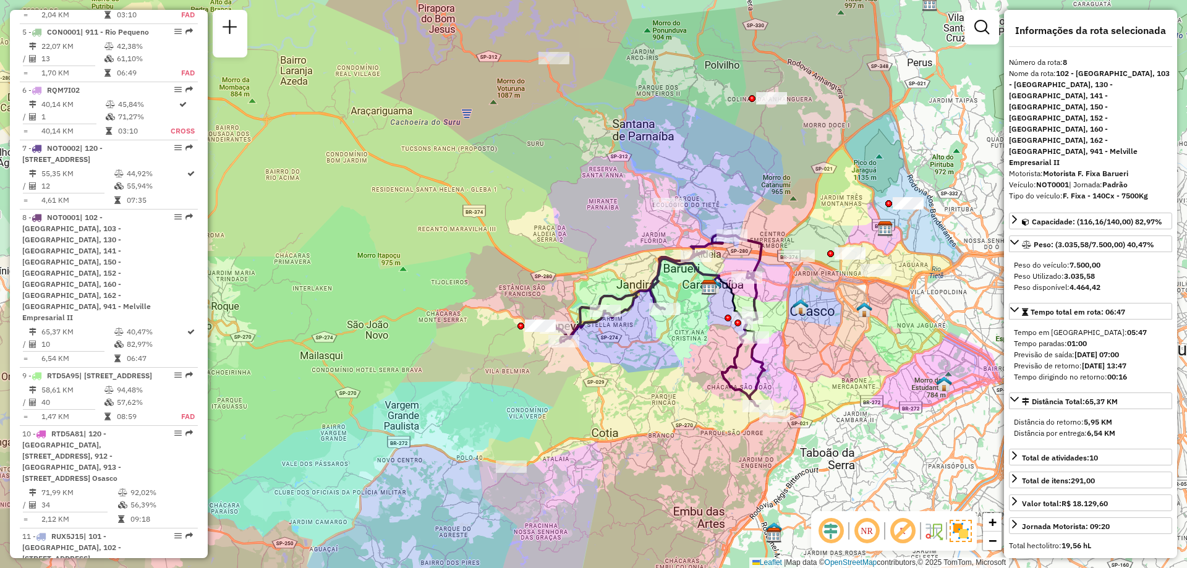
drag, startPoint x: 871, startPoint y: 534, endPoint x: 827, endPoint y: 472, distance: 75.8
click at [871, 534] on em at bounding box center [867, 531] width 30 height 30
drag, startPoint x: 697, startPoint y: 332, endPoint x: 665, endPoint y: 357, distance: 41.0
click at [665, 357] on div "Janela de atendimento Grade de atendimento Capacidade Transportadoras Veículos …" at bounding box center [593, 284] width 1187 height 568
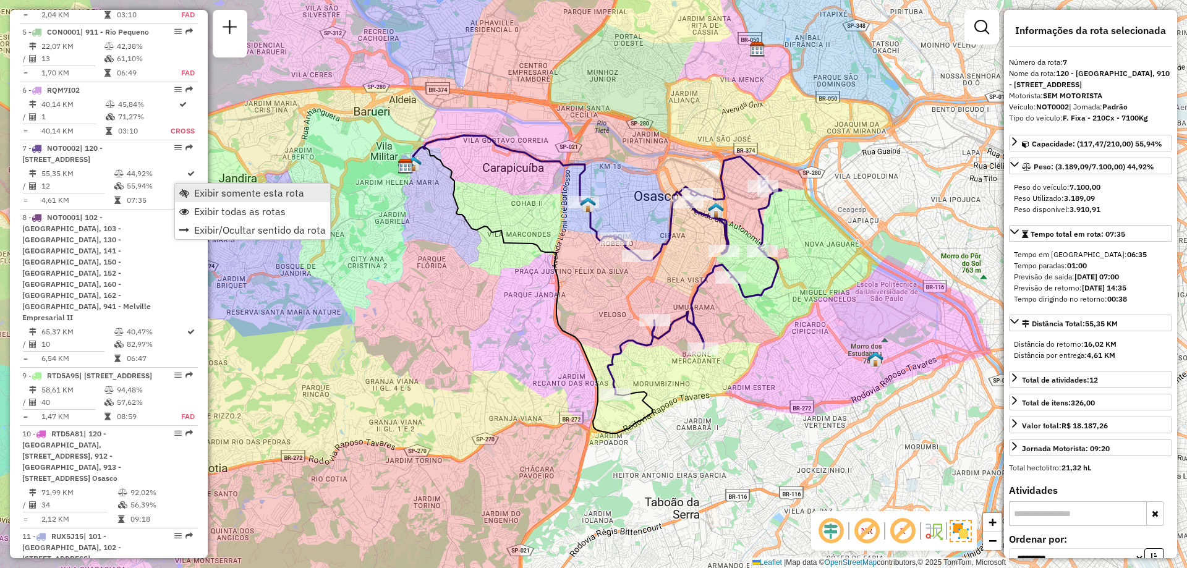
click at [197, 190] on span "Exibir somente esta rota" at bounding box center [249, 193] width 110 height 10
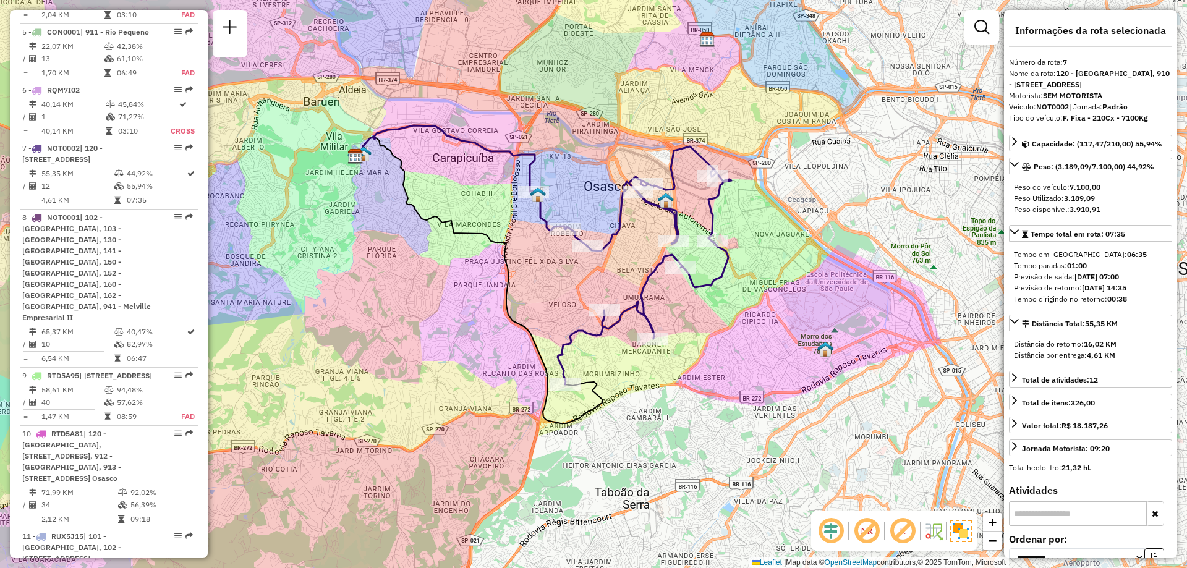
drag, startPoint x: 823, startPoint y: 333, endPoint x: 773, endPoint y: 323, distance: 51.0
click at [773, 323] on div "Janela de atendimento Grade de atendimento Capacidade Transportadoras Veículos …" at bounding box center [593, 284] width 1187 height 568
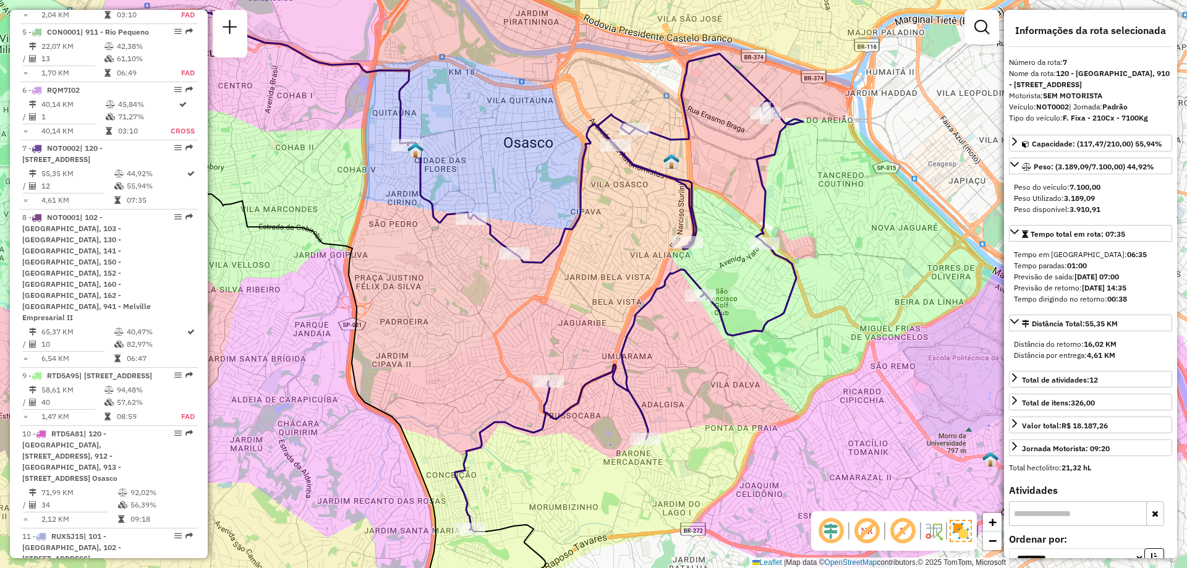
drag, startPoint x: 661, startPoint y: 213, endPoint x: 650, endPoint y: 231, distance: 21.1
click at [650, 231] on div "Janela de atendimento Grade de atendimento Capacidade Transportadoras Veículos …" at bounding box center [593, 284] width 1187 height 568
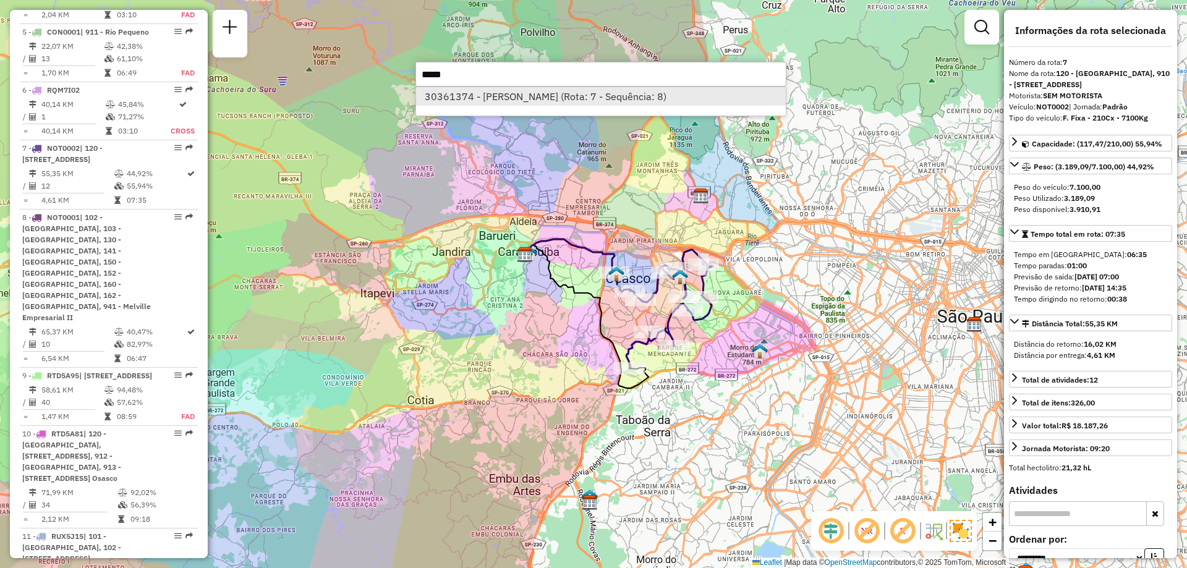
type input "*****"
click at [599, 95] on li "30361374 - MARIA NEVES (Rota: 7 - Sequência: 8)" at bounding box center [601, 96] width 370 height 19
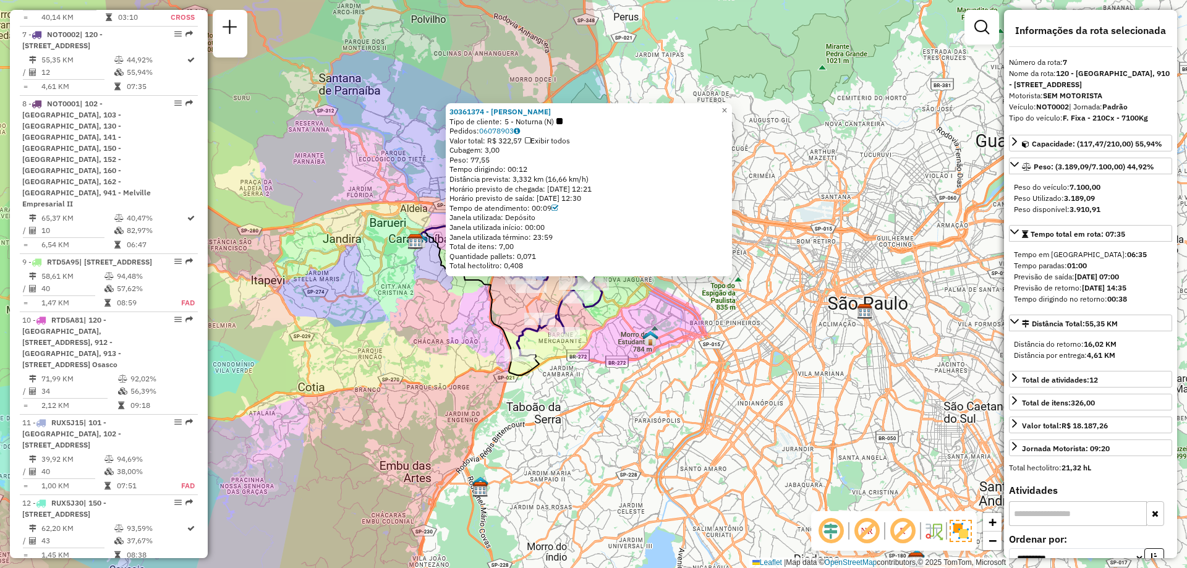
scroll to position [889, 0]
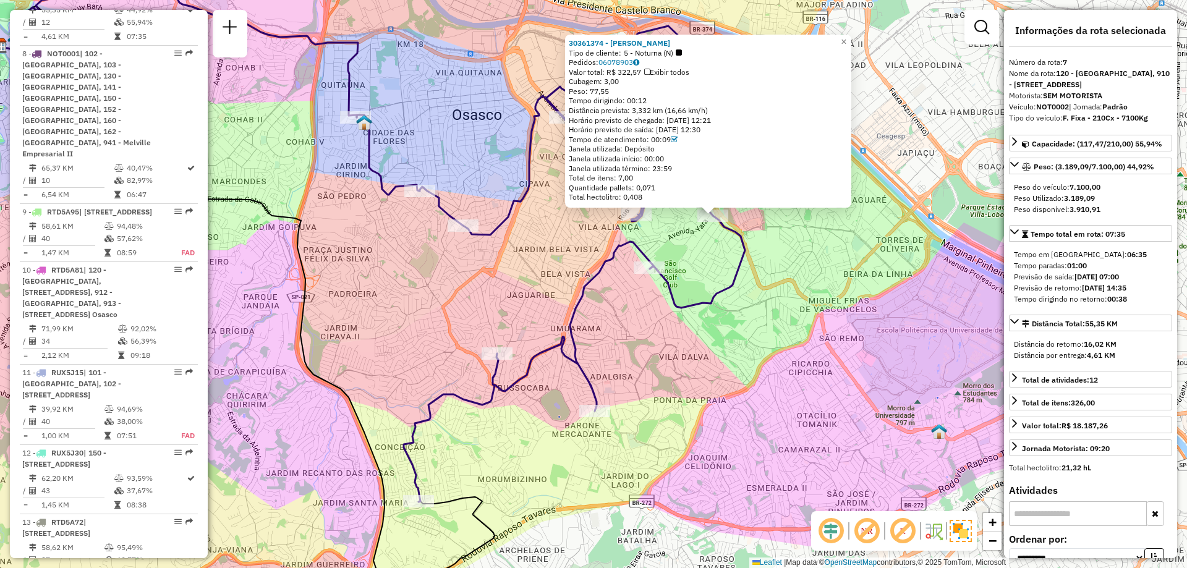
drag, startPoint x: 702, startPoint y: 247, endPoint x: 655, endPoint y: 265, distance: 50.9
click at [655, 265] on div "30361374 - MARIA NEVES Tipo de cliente: 5 - Noturna (N) Pedidos: 06078903 Valor…" at bounding box center [593, 284] width 1187 height 568
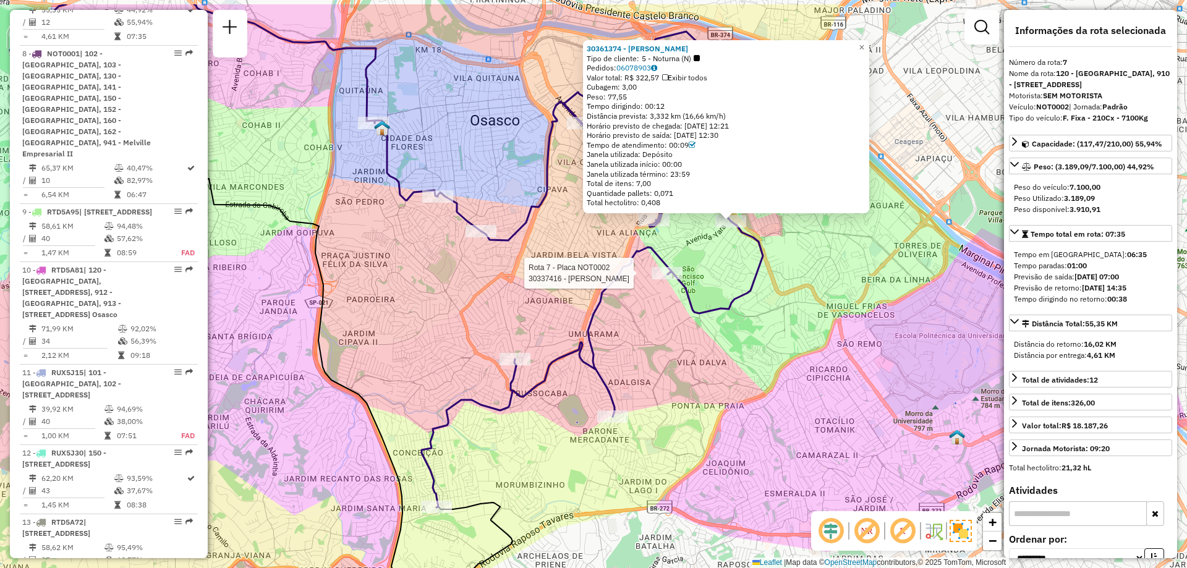
drag, startPoint x: 632, startPoint y: 290, endPoint x: 661, endPoint y: 351, distance: 67.7
click at [661, 351] on div "Rota 7 - Placa NOT0002 30337416 - JOSE RUBENS ANASTACI 30361374 - MARIA NEVES T…" at bounding box center [593, 284] width 1187 height 568
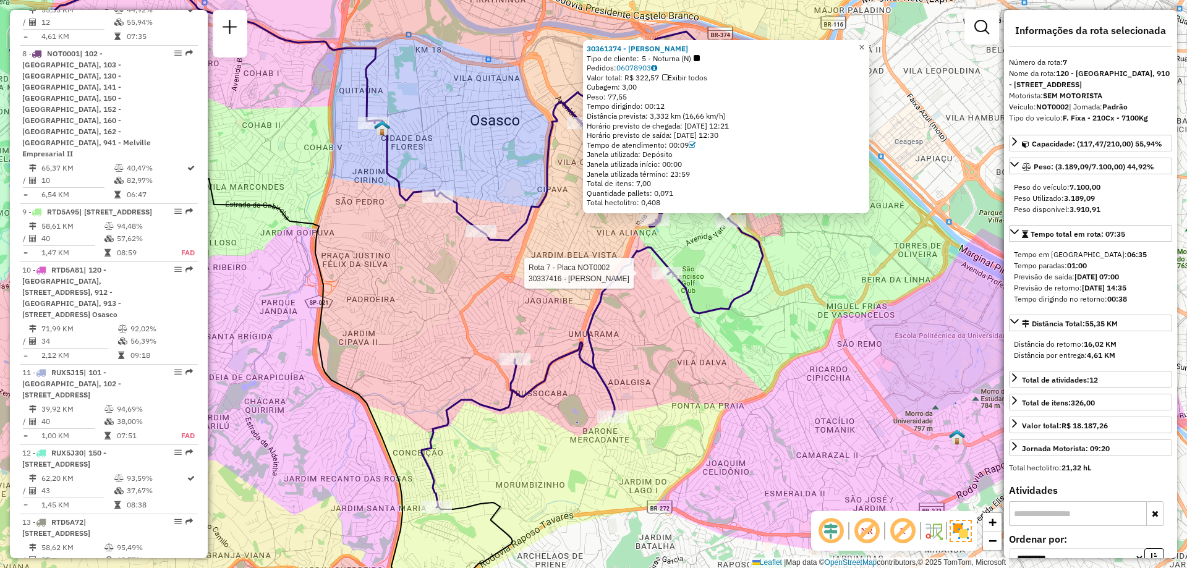
click at [864, 42] on span "×" at bounding box center [862, 47] width 6 height 11
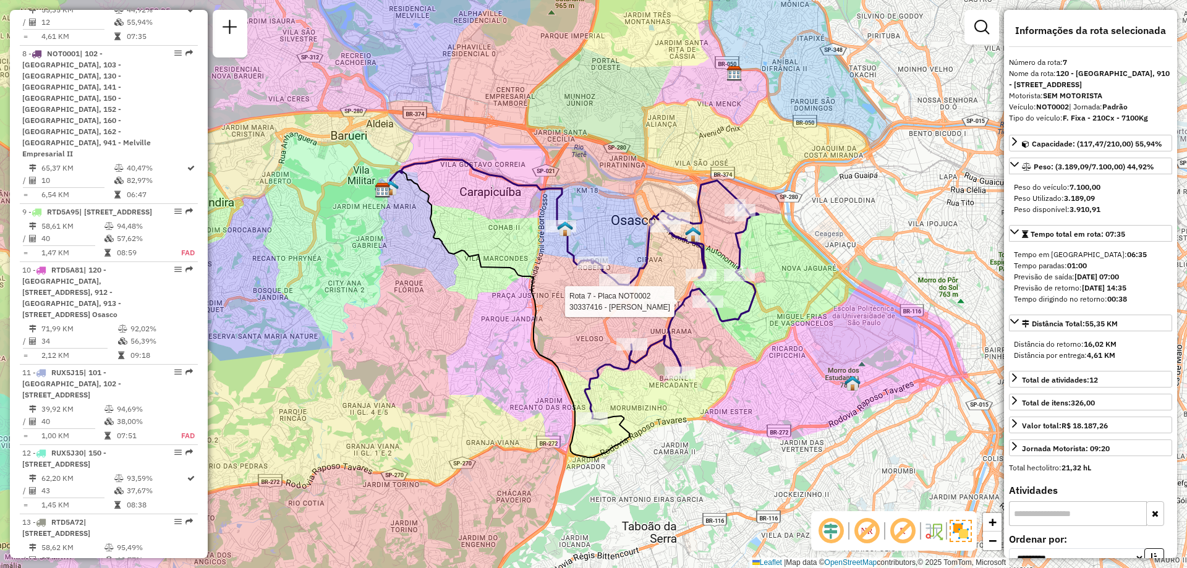
click at [843, 433] on div "Rota 7 - Placa NOT0002 30337416 - JOSE RUBENS ANASTACI Janela de atendimento Gr…" at bounding box center [593, 284] width 1187 height 568
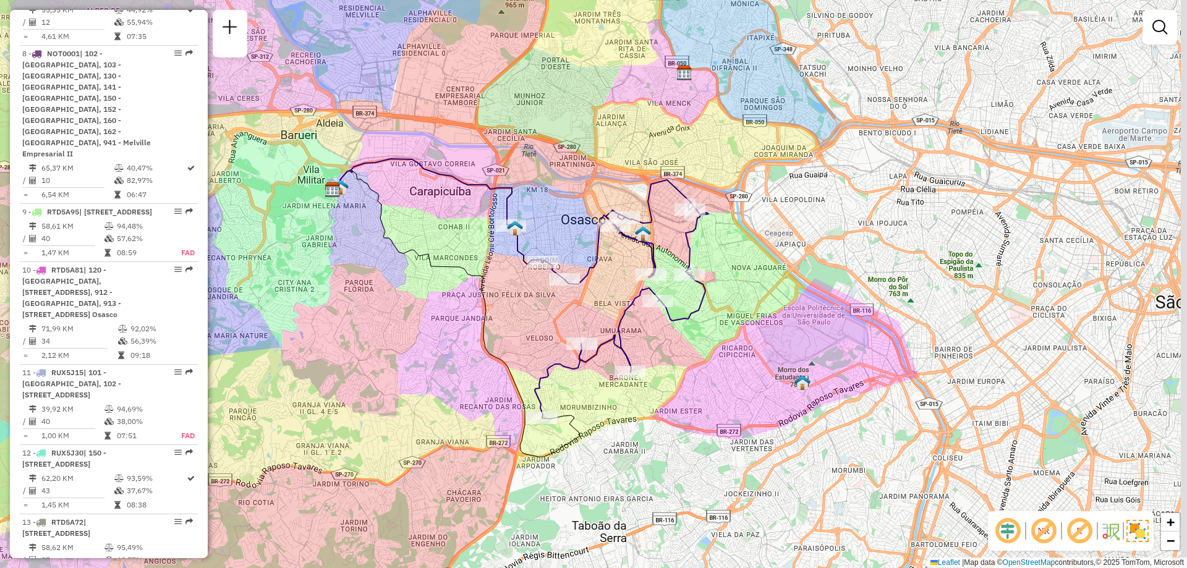
drag, startPoint x: 808, startPoint y: 423, endPoint x: 758, endPoint y: 422, distance: 50.1
click at [758, 422] on div "Janela de atendimento Grade de atendimento Capacidade Transportadoras Veículos …" at bounding box center [593, 284] width 1187 height 568
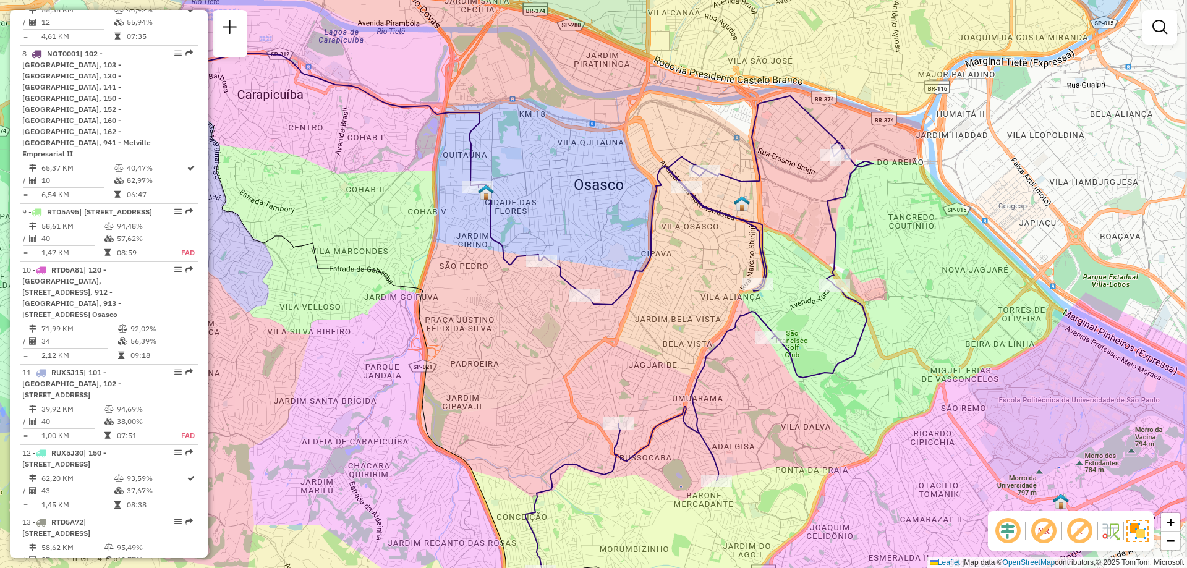
drag, startPoint x: 727, startPoint y: 267, endPoint x: 712, endPoint y: 281, distance: 20.1
click at [712, 281] on div "Janela de atendimento Grade de atendimento Capacidade Transportadoras Veículos …" at bounding box center [593, 284] width 1187 height 568
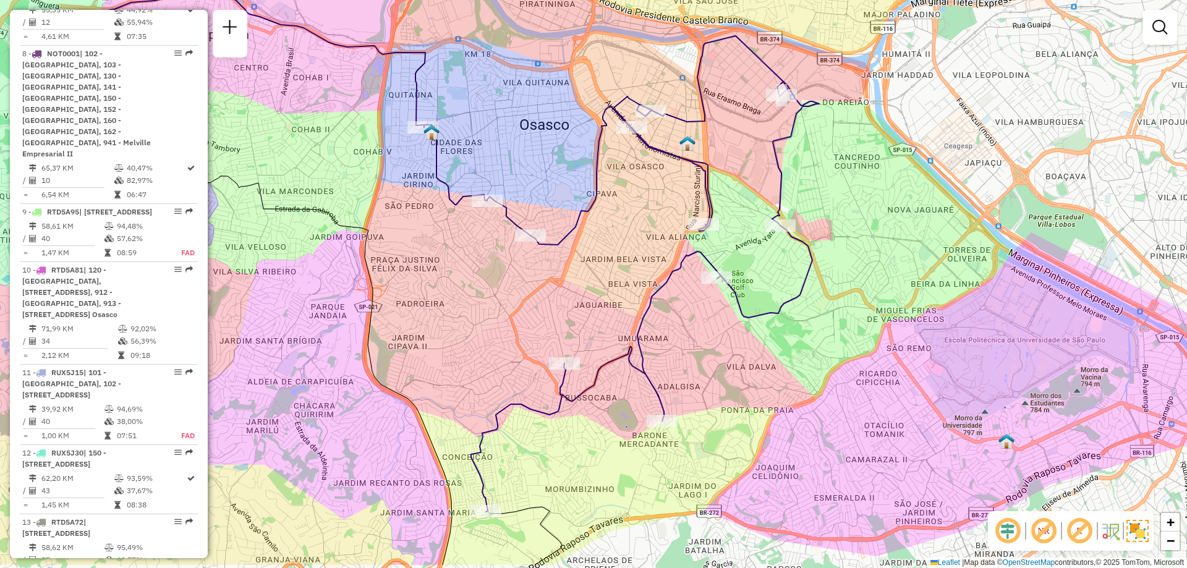
drag, startPoint x: 606, startPoint y: 251, endPoint x: 559, endPoint y: 195, distance: 73.2
click at [559, 195] on div "Janela de atendimento Grade de atendimento Capacidade Transportadoras Veículos …" at bounding box center [593, 284] width 1187 height 568
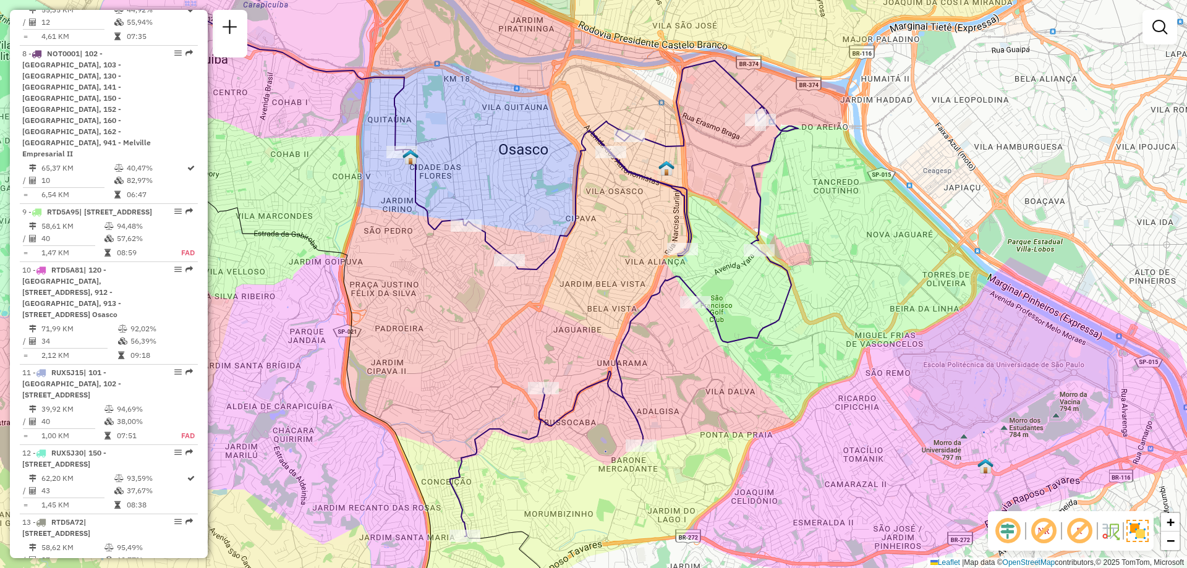
drag, startPoint x: 724, startPoint y: 367, endPoint x: 703, endPoint y: 392, distance: 32.5
click at [703, 392] on div "Janela de atendimento Grade de atendimento Capacidade Transportadoras Veículos …" at bounding box center [593, 284] width 1187 height 568
